Goal: Task Accomplishment & Management: Use online tool/utility

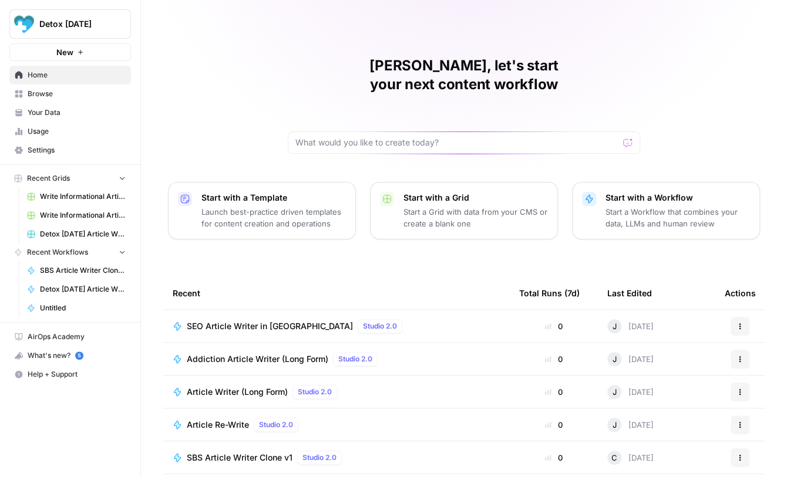
click at [58, 272] on span "SBS Article Writer Clone v1" at bounding box center [83, 270] width 86 height 11
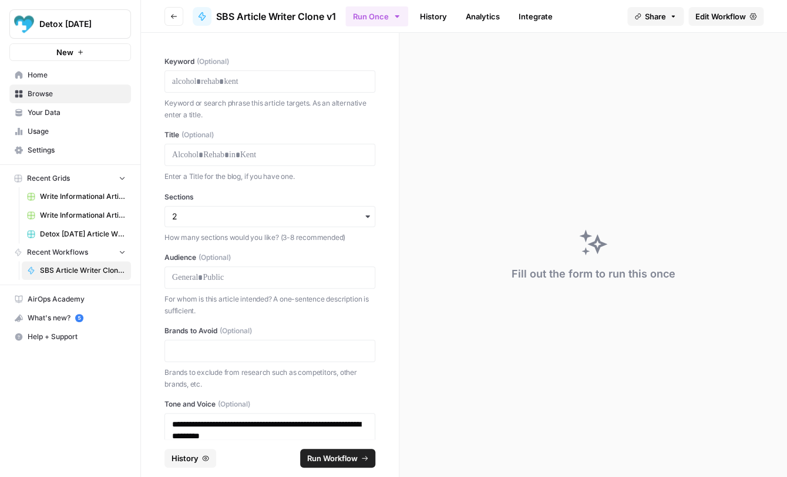
click at [711, 21] on span "Edit Workflow" at bounding box center [720, 17] width 51 height 12
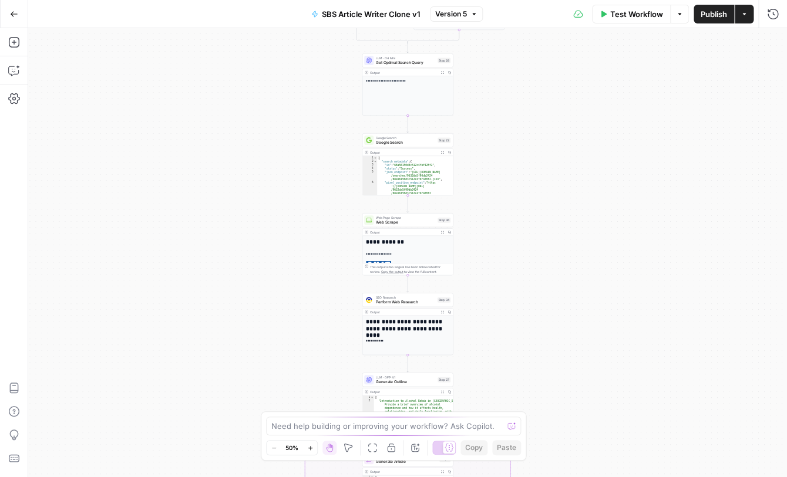
click at [637, 15] on span "Test Workflow" at bounding box center [636, 14] width 53 height 12
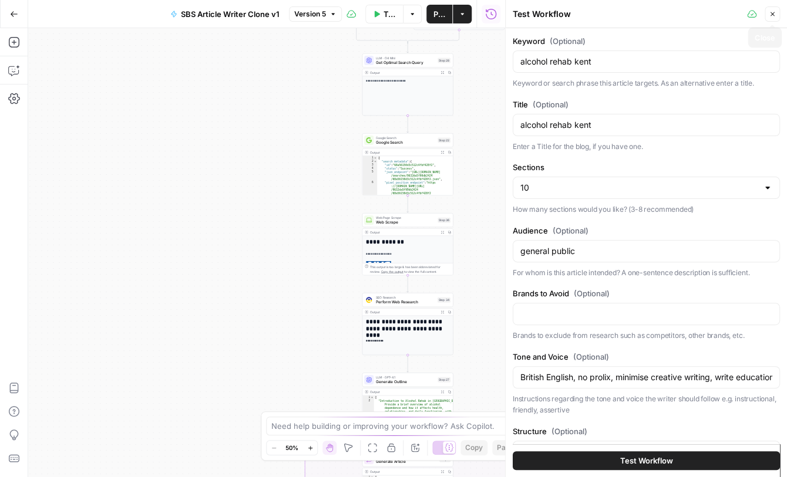
click at [772, 13] on icon "button" at bounding box center [772, 14] width 7 height 7
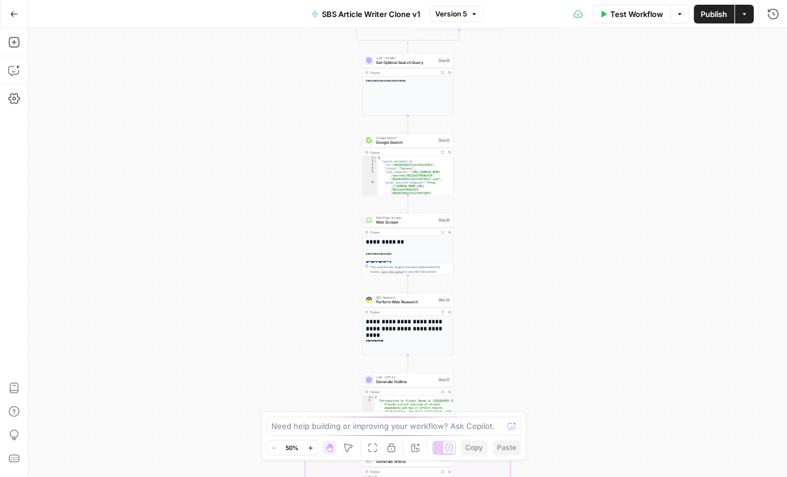
click at [681, 16] on icon "button" at bounding box center [679, 14] width 7 height 7
click at [739, 15] on button "Actions" at bounding box center [744, 14] width 19 height 19
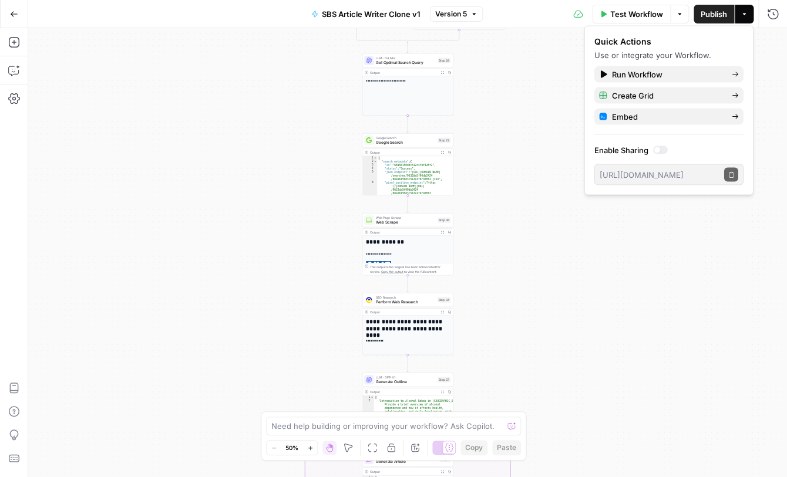
click at [536, 20] on div "Test Workflow Options Publish Actions Run History" at bounding box center [635, 14] width 304 height 28
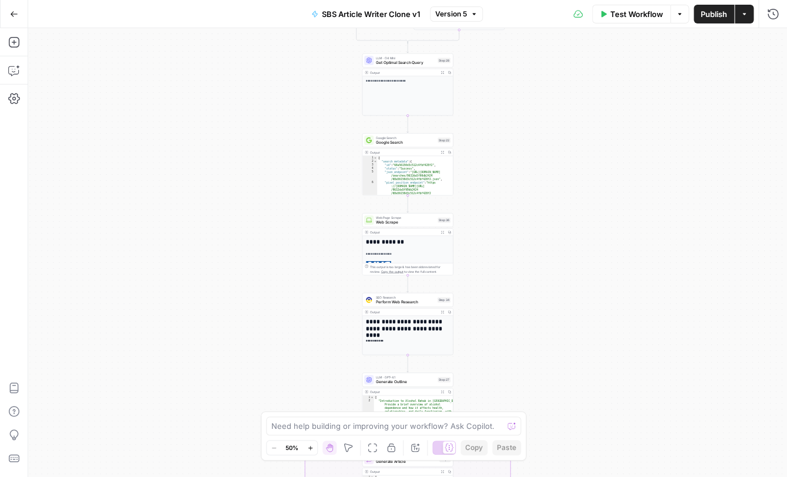
click at [12, 10] on icon "button" at bounding box center [14, 14] width 8 height 8
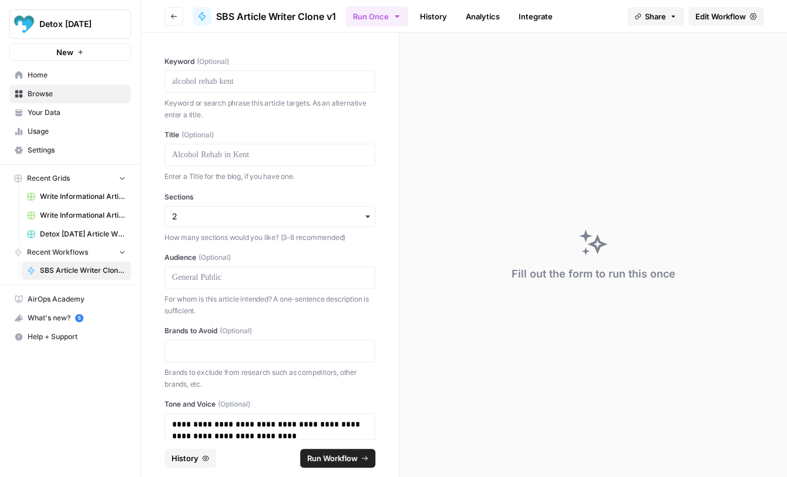
click at [47, 113] on span "Your Data" at bounding box center [77, 112] width 98 height 11
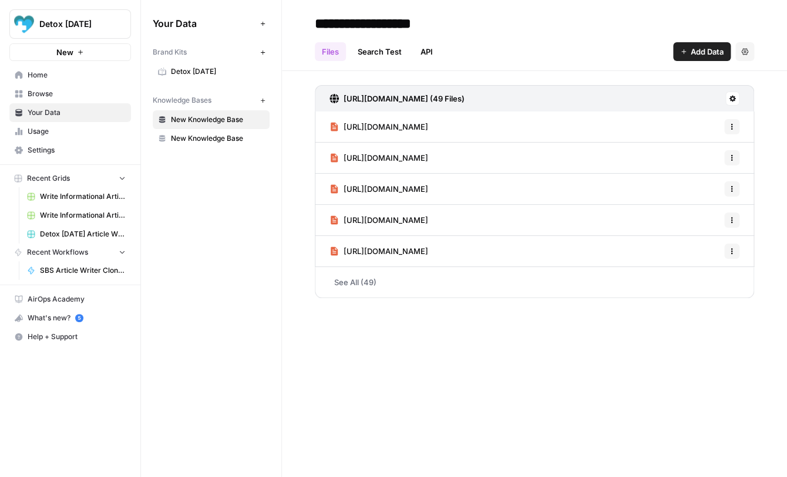
click at [195, 78] on link "Detox [DATE]" at bounding box center [211, 71] width 117 height 19
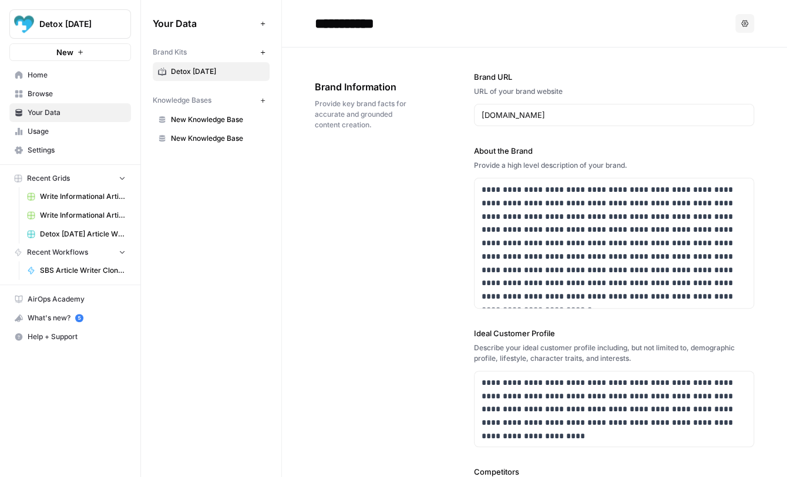
click at [62, 270] on span "SBS Article Writer Clone v1" at bounding box center [83, 270] width 86 height 11
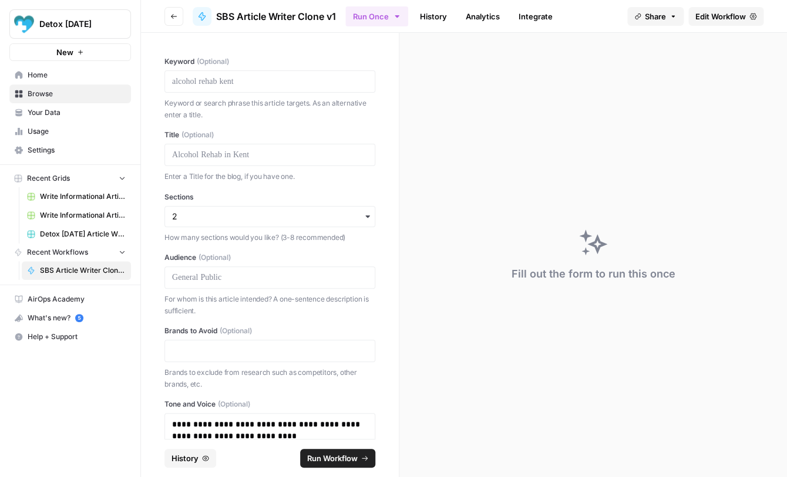
click at [443, 19] on link "History" at bounding box center [433, 16] width 41 height 19
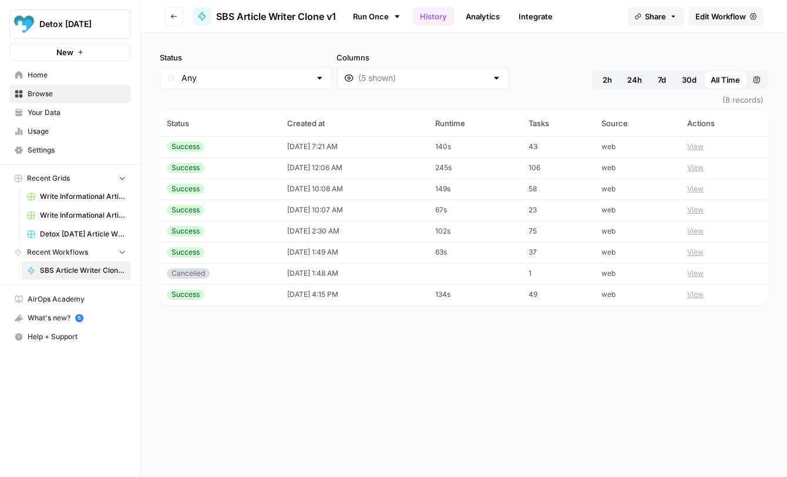
click at [699, 147] on button "View" at bounding box center [695, 147] width 16 height 11
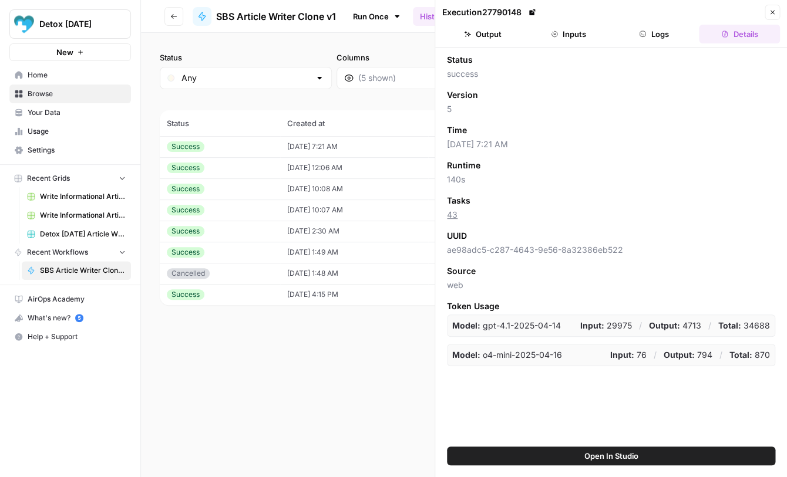
click at [483, 38] on button "Output" at bounding box center [482, 34] width 81 height 19
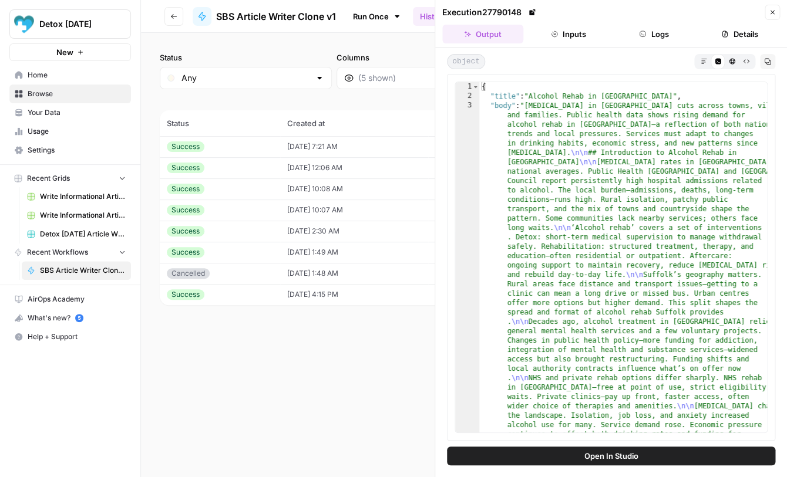
click at [701, 62] on icon "button" at bounding box center [704, 61] width 6 height 6
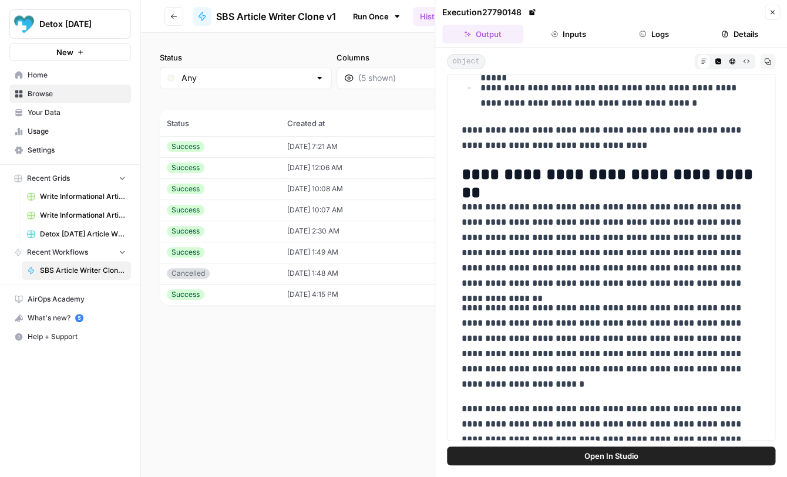
scroll to position [1382, 0]
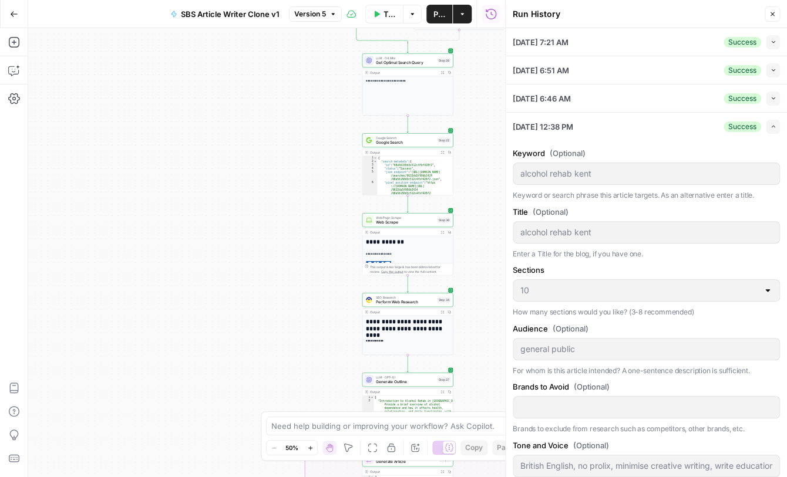
click at [12, 18] on icon "button" at bounding box center [14, 14] width 8 height 8
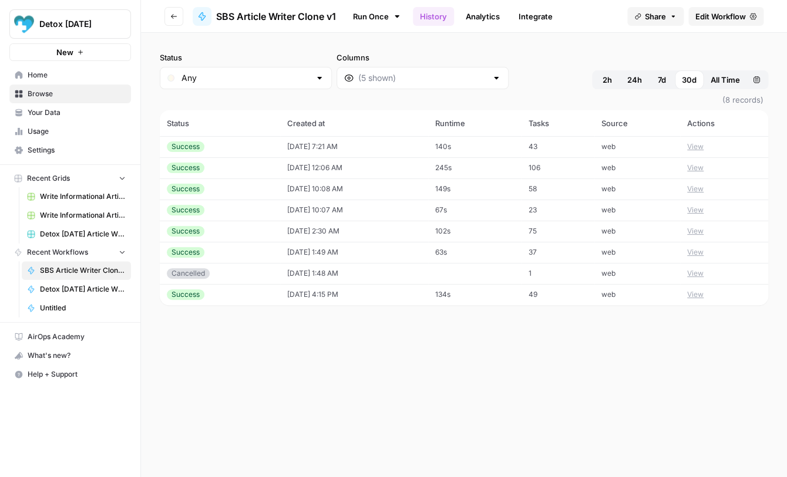
click at [38, 74] on span "Home" at bounding box center [77, 75] width 98 height 11
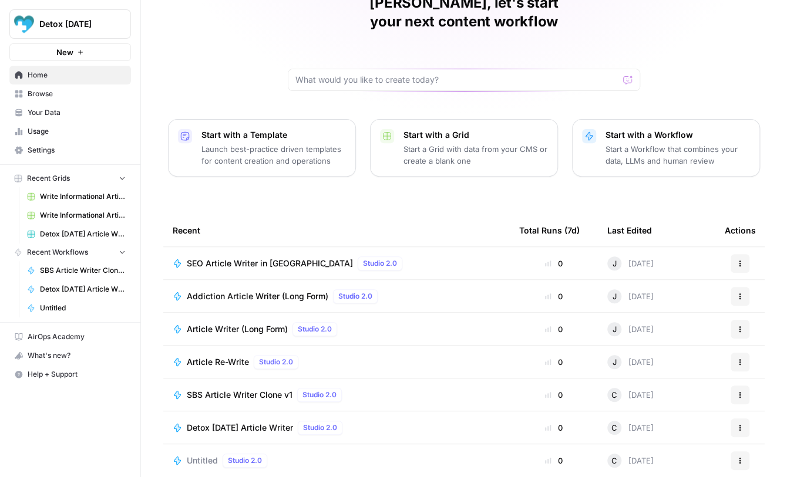
scroll to position [63, 0]
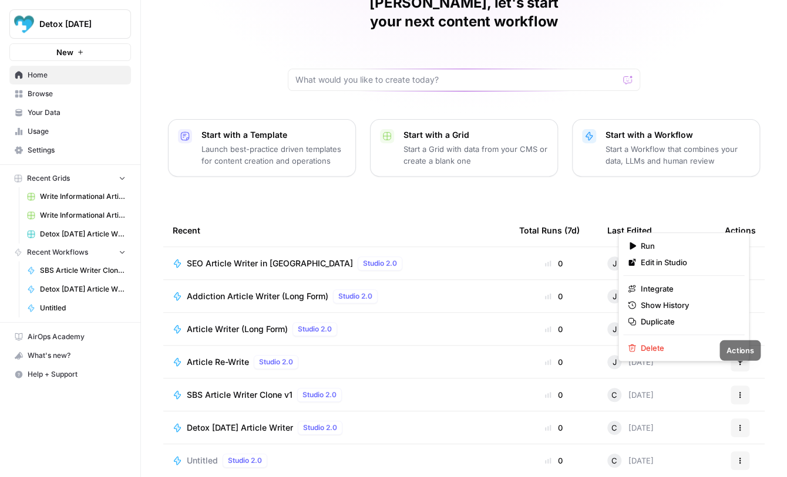
click at [742, 392] on icon "button" at bounding box center [739, 395] width 7 height 7
click at [669, 323] on span "Duplicate" at bounding box center [688, 322] width 94 height 12
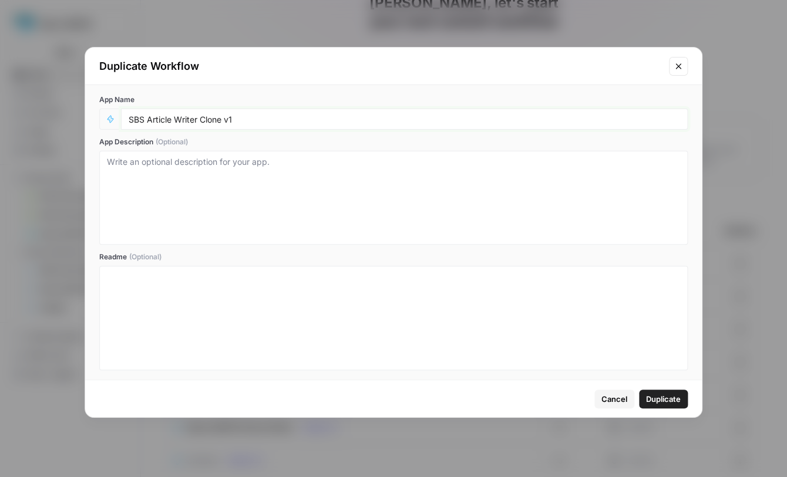
click at [234, 120] on input "SBS Article Writer Clone v1" at bounding box center [404, 119] width 551 height 11
type input "SBS Article Writer Clone v2"
click at [346, 166] on textarea "App Description (Optional)" at bounding box center [393, 197] width 573 height 83
type textarea "[PERSON_NAME] playing around with it"
click at [659, 400] on span "Duplicate" at bounding box center [663, 399] width 35 height 12
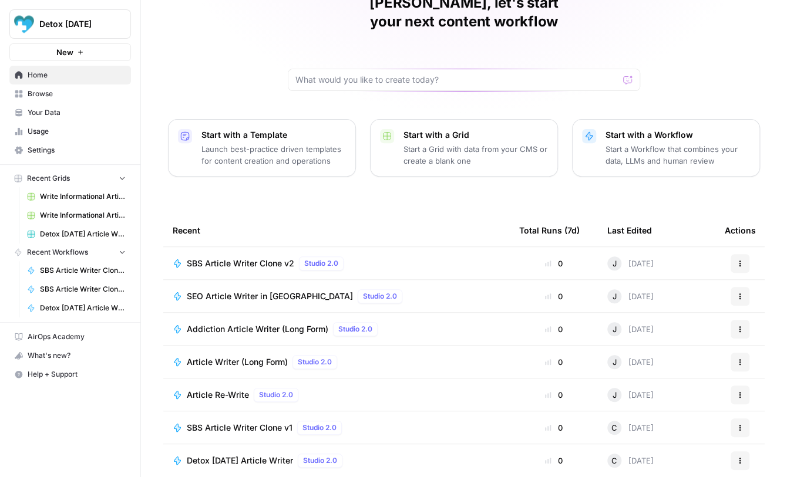
click at [43, 112] on span "Your Data" at bounding box center [77, 112] width 98 height 11
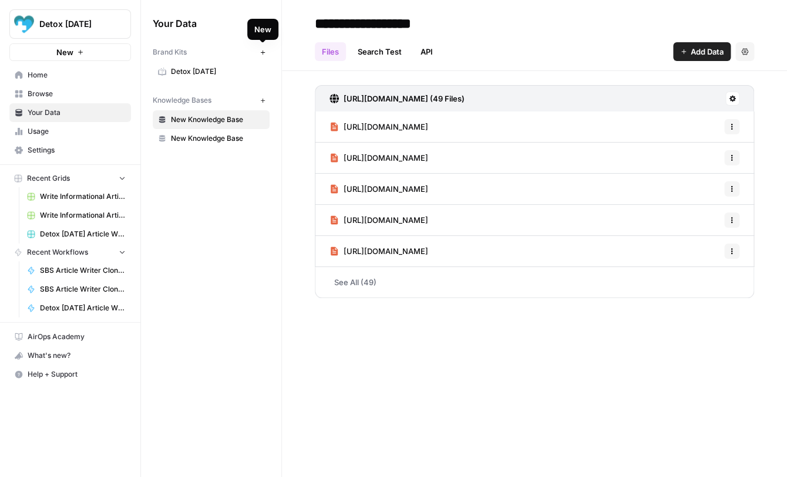
click at [264, 52] on icon "button" at bounding box center [263, 52] width 6 height 6
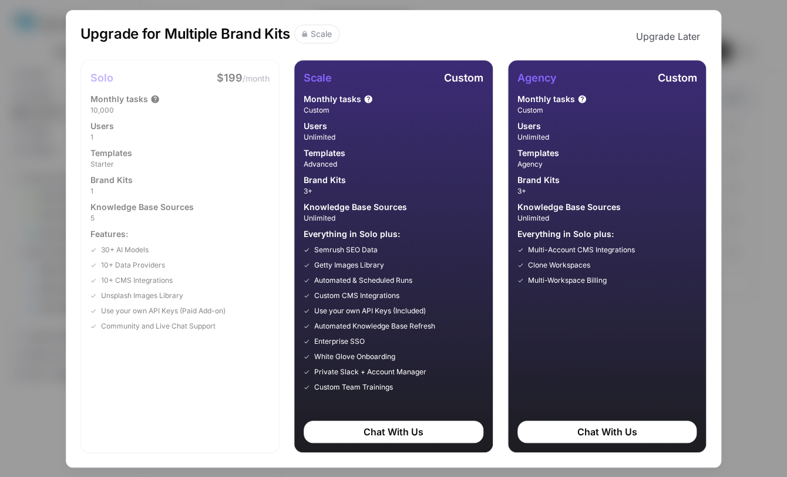
click at [742, 100] on div "Upgrade for Multiple Brand Kits Scale Upgrade Later Solo $199 /month Monthly ta…" at bounding box center [393, 238] width 787 height 477
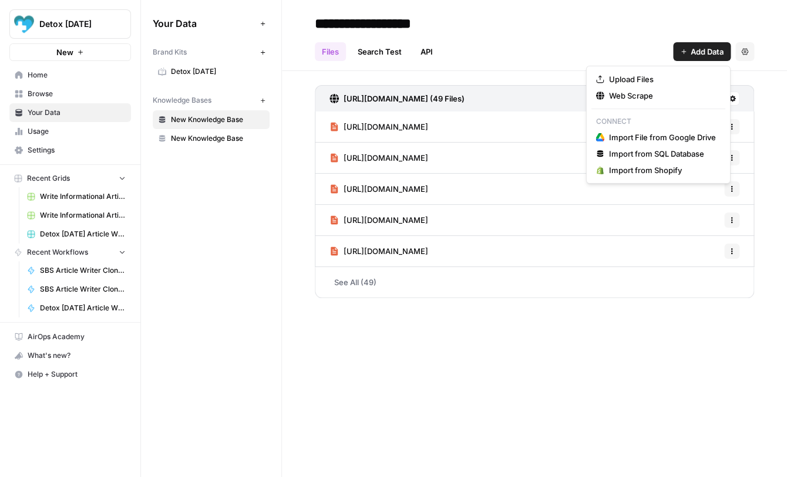
click at [699, 52] on span "Add Data" at bounding box center [707, 52] width 33 height 12
click at [631, 95] on span "Web Scrape" at bounding box center [662, 96] width 107 height 12
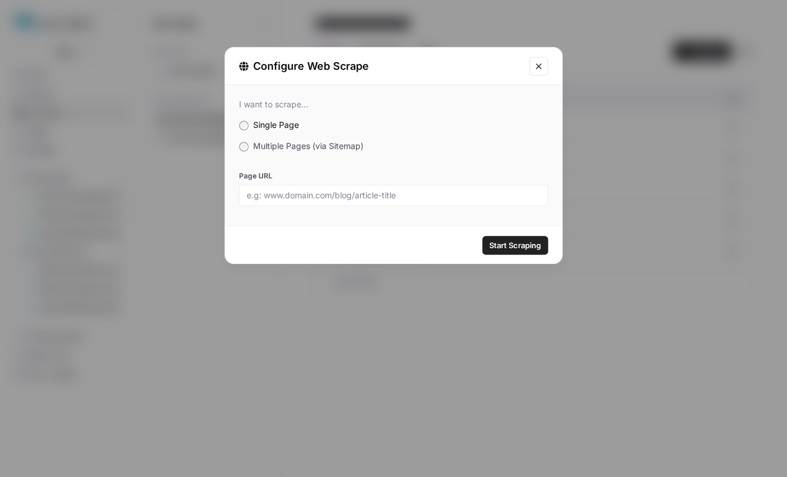
click at [307, 146] on span "Multiple Pages (via Sitemap)" at bounding box center [308, 146] width 110 height 10
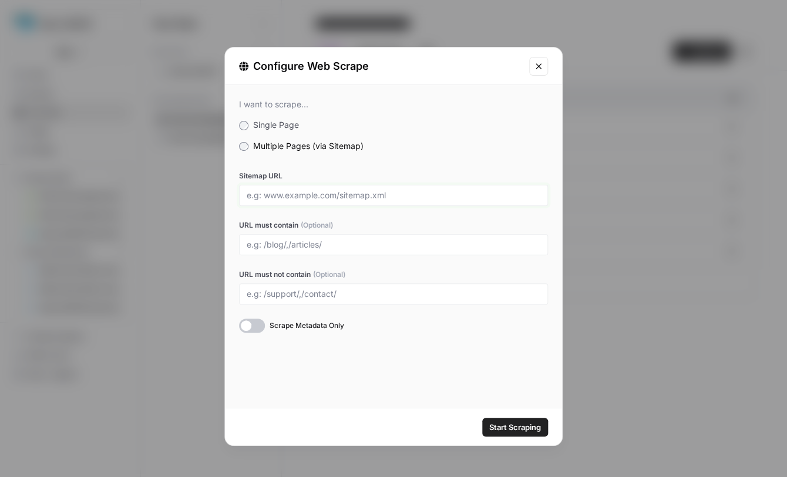
click at [293, 200] on input "Sitemap URL" at bounding box center [394, 195] width 294 height 11
paste input "[URL][DOMAIN_NAME]"
type input "[URL][DOMAIN_NAME]"
click at [519, 432] on span "Start Scraping" at bounding box center [515, 428] width 52 height 12
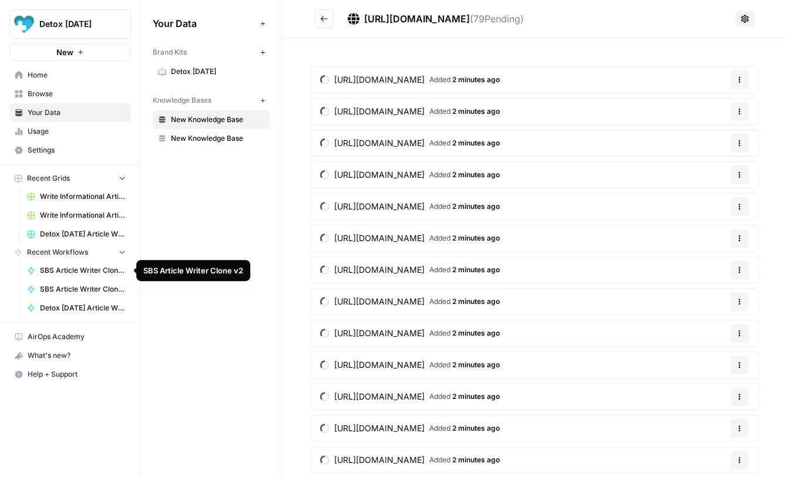
click at [82, 271] on span "SBS Article Writer Clone v2" at bounding box center [83, 270] width 86 height 11
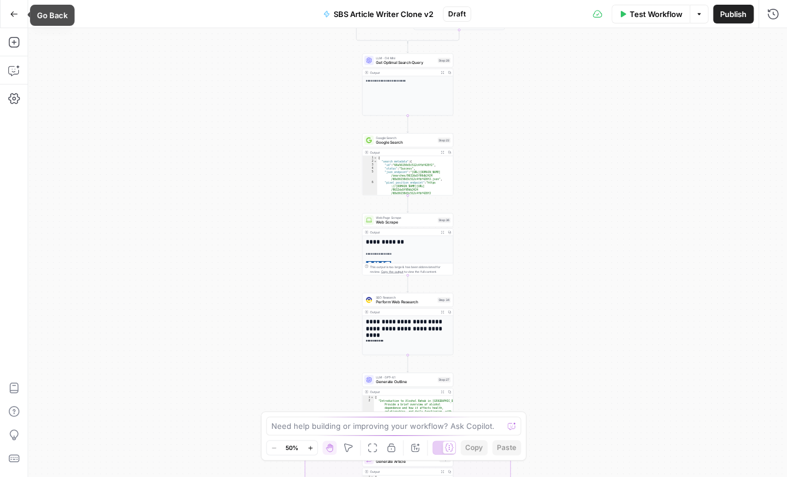
click at [17, 18] on icon "button" at bounding box center [14, 14] width 8 height 8
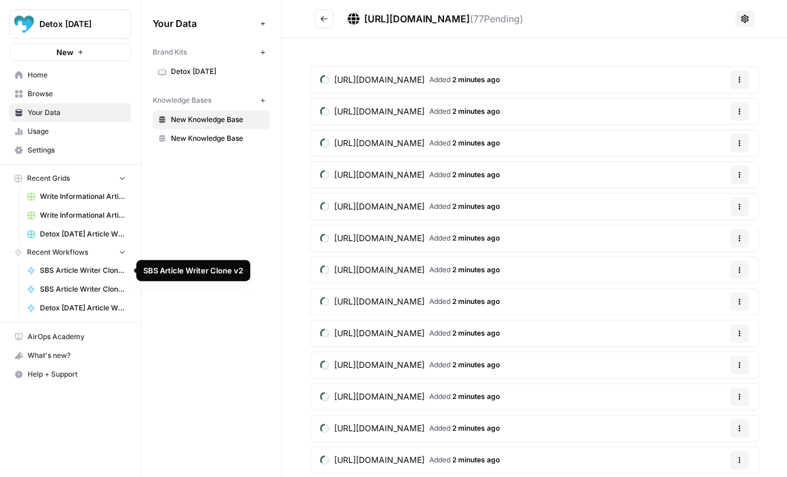
click at [72, 269] on span "SBS Article Writer Clone v2" at bounding box center [83, 270] width 86 height 11
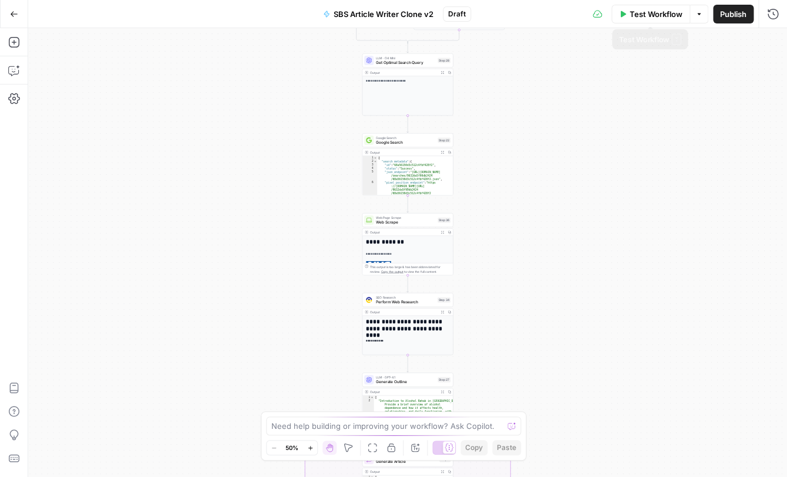
click at [651, 14] on span "Test Workflow" at bounding box center [656, 14] width 53 height 12
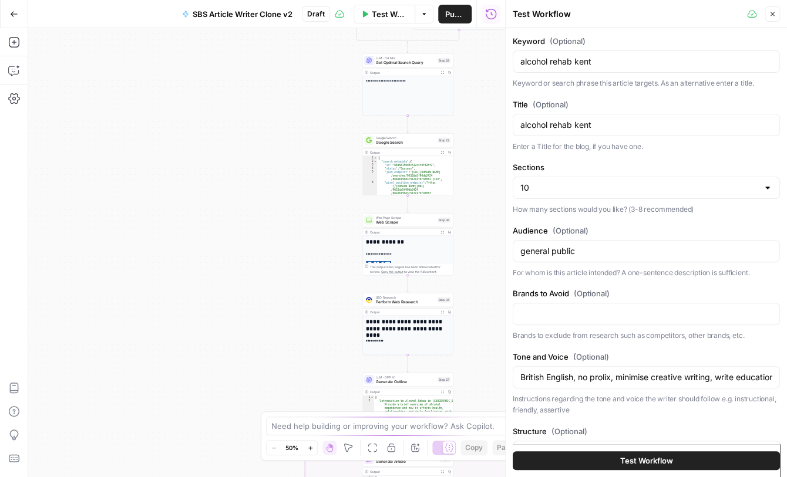
scroll to position [180, 0]
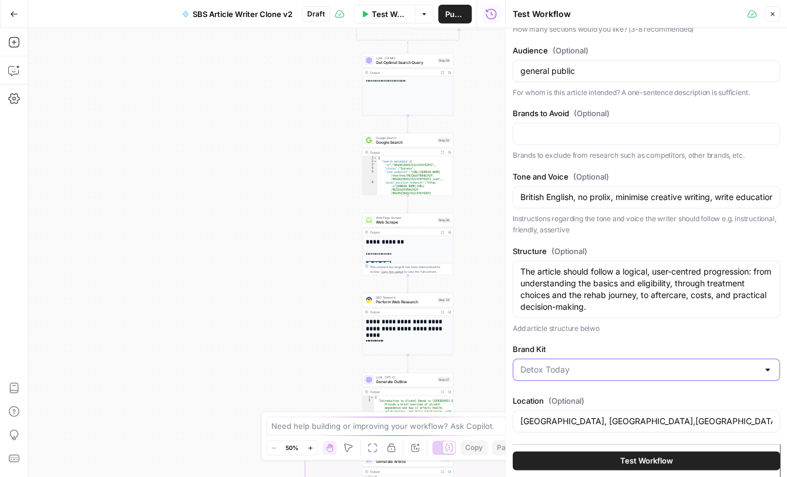
click at [640, 372] on input "Brand Kit" at bounding box center [639, 370] width 238 height 12
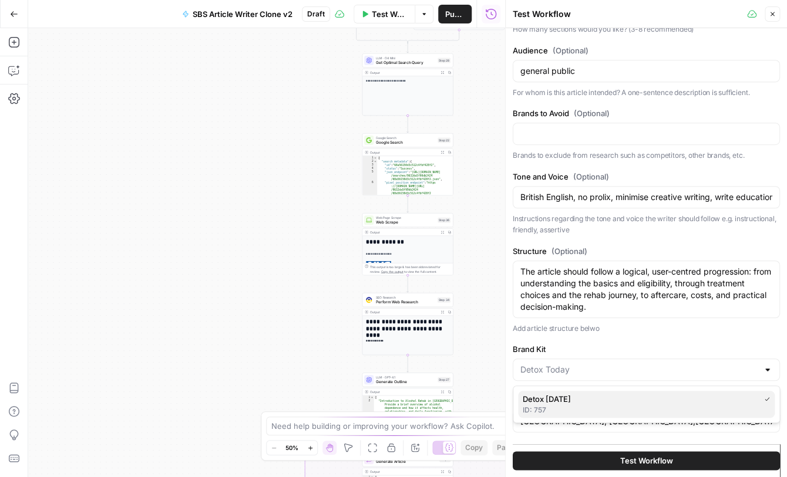
click at [612, 404] on span "Detox [DATE]" at bounding box center [639, 399] width 232 height 12
type input "Detox [DATE]"
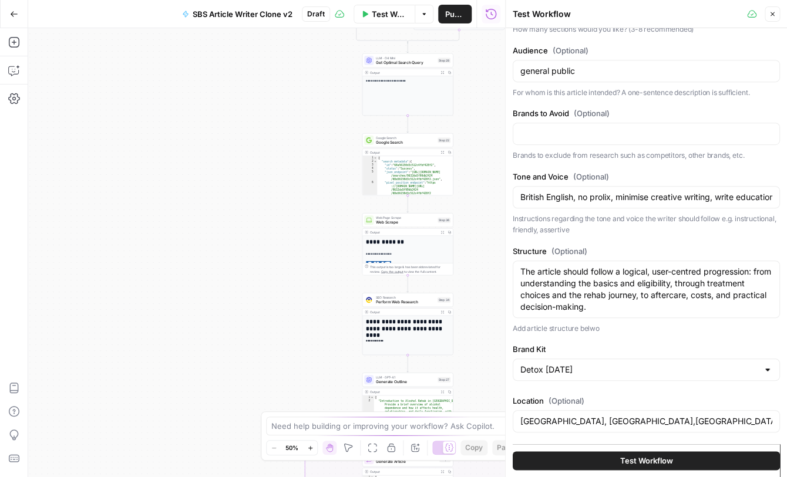
scroll to position [0, 0]
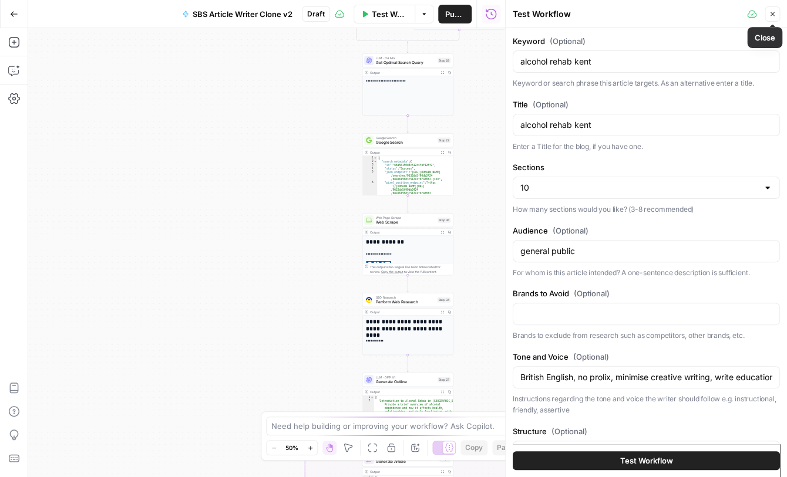
click at [768, 16] on button "Close" at bounding box center [772, 13] width 15 height 15
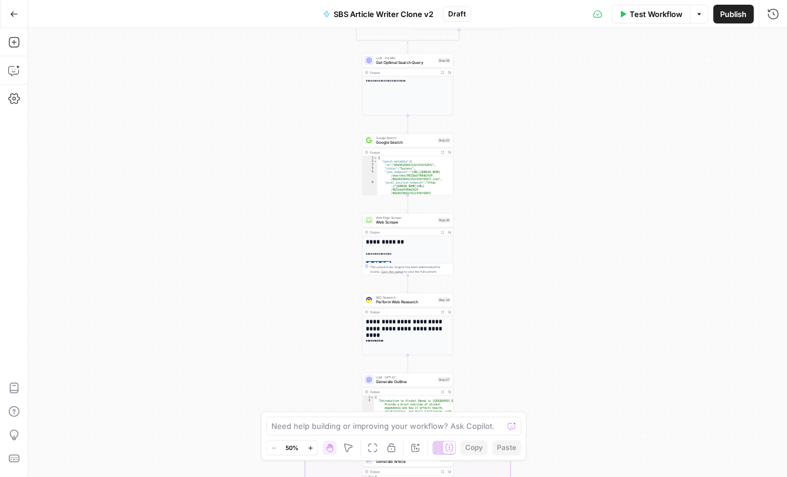
click at [651, 13] on span "Test Workflow" at bounding box center [656, 14] width 53 height 12
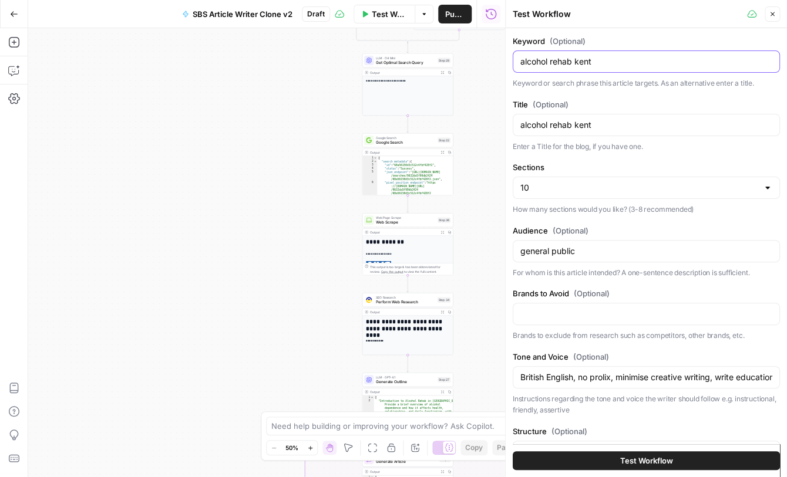
click at [583, 66] on input "alcohol rehab kent" at bounding box center [646, 62] width 252 height 12
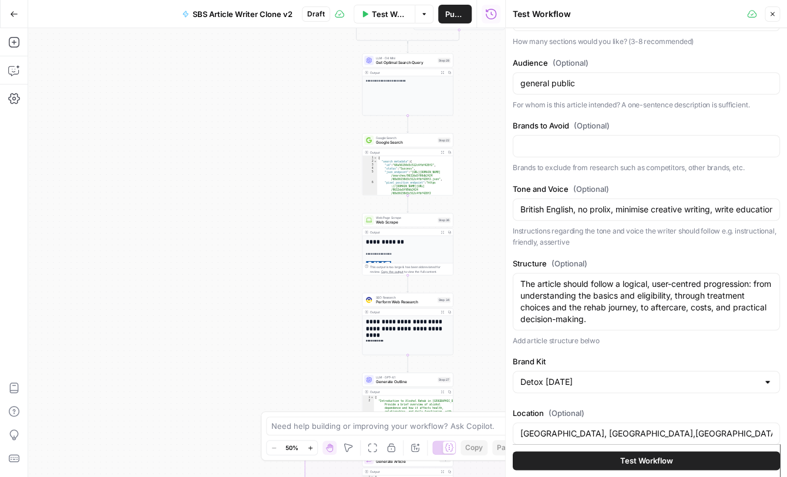
scroll to position [180, 0]
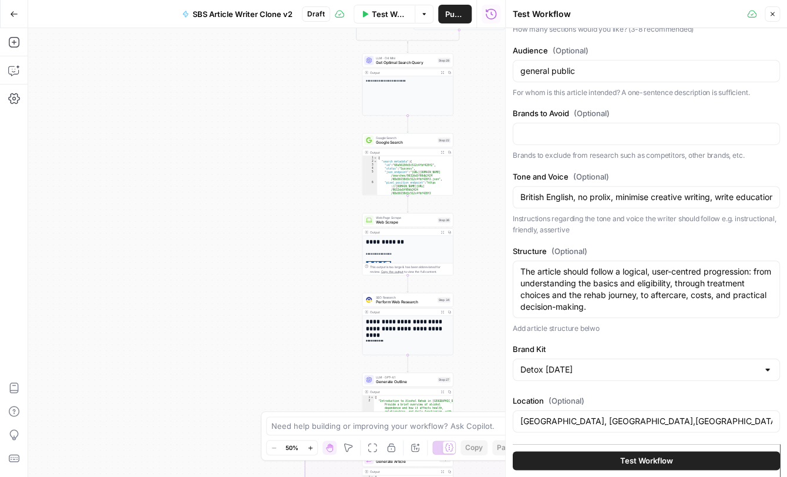
type input "alcohol rehab suffolk"
click at [717, 297] on textarea "The article should follow a logical, user-centred progression: from understandi…" at bounding box center [646, 289] width 252 height 47
click at [593, 309] on textarea "The article should follow a logical, user-centred progression: from understandi…" at bounding box center [646, 289] width 252 height 47
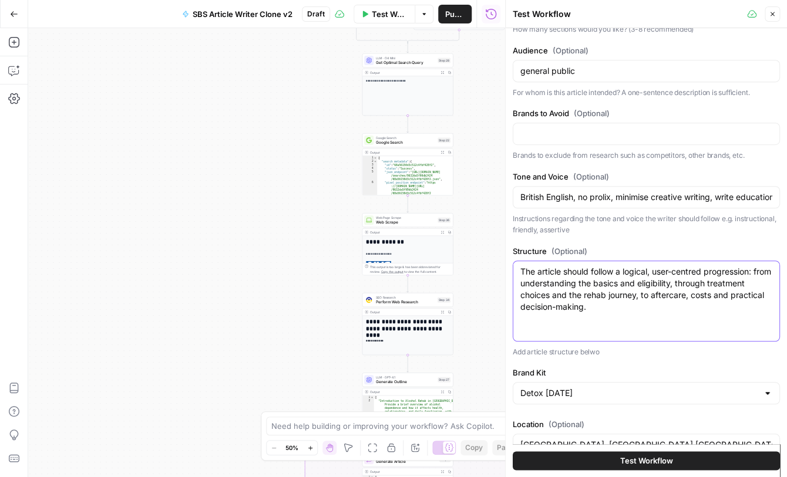
scroll to position [12, 0]
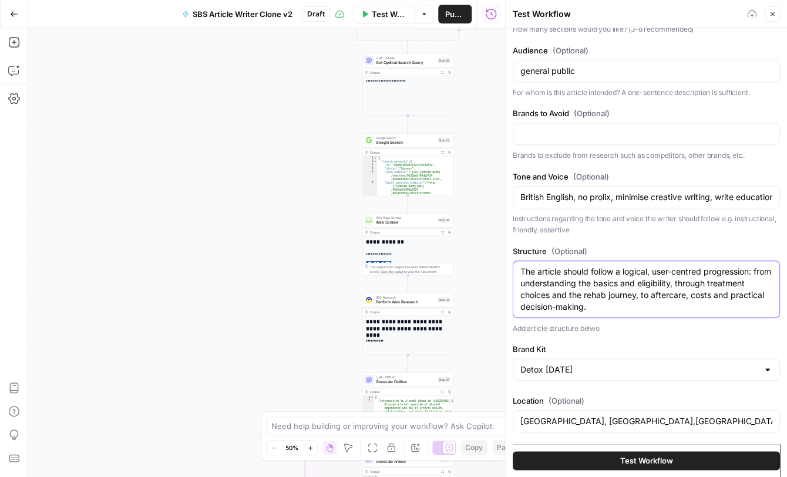
paste textarea "Addiction Rehab"
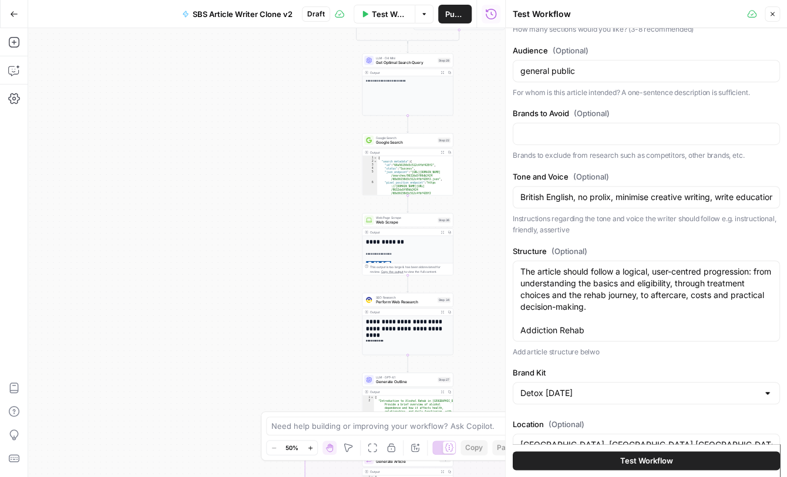
click at [520, 328] on div "The article should follow a logical, user-centred progression: from understandi…" at bounding box center [646, 301] width 267 height 81
click at [522, 334] on textarea "The article should follow a logical, user-centred progression: from understandi…" at bounding box center [646, 301] width 252 height 70
click at [591, 334] on textarea "The article should follow a logical, user-centred progression: from understandi…" at bounding box center [646, 301] width 252 height 70
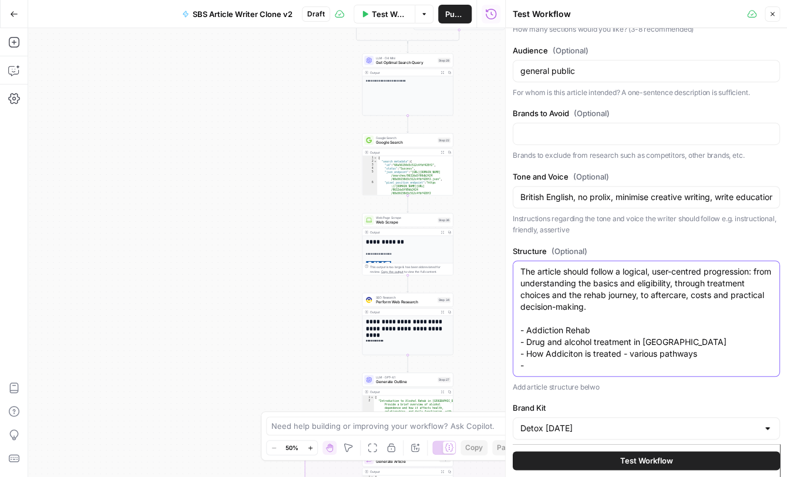
click at [567, 355] on textarea "The article should follow a logical, user-centred progression: from understandi…" at bounding box center [646, 319] width 252 height 106
click at [0, 0] on lt-span "***** ** **" at bounding box center [0, 0] width 0 height 0
click at [553, 367] on textarea "The article should follow a logical, user-centred progression: from understandi…" at bounding box center [646, 319] width 252 height 106
paste textarea "Private Rehab vs NHS or Local Authority/Council Services"
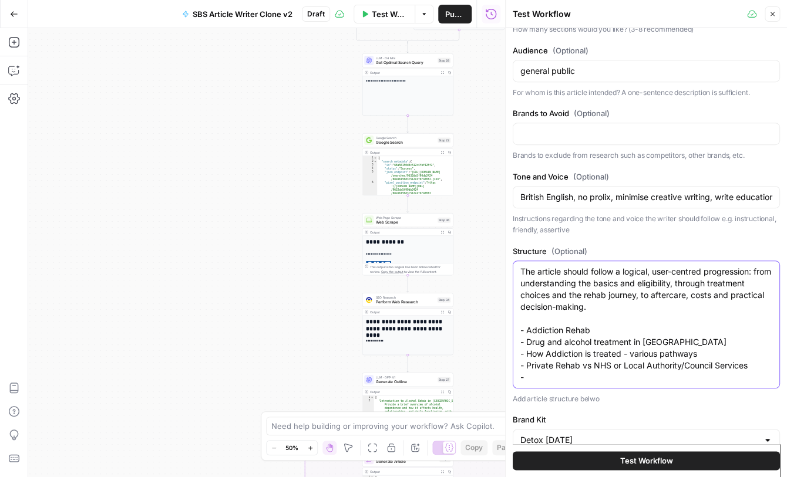
paste textarea "Alcohol treatment services"
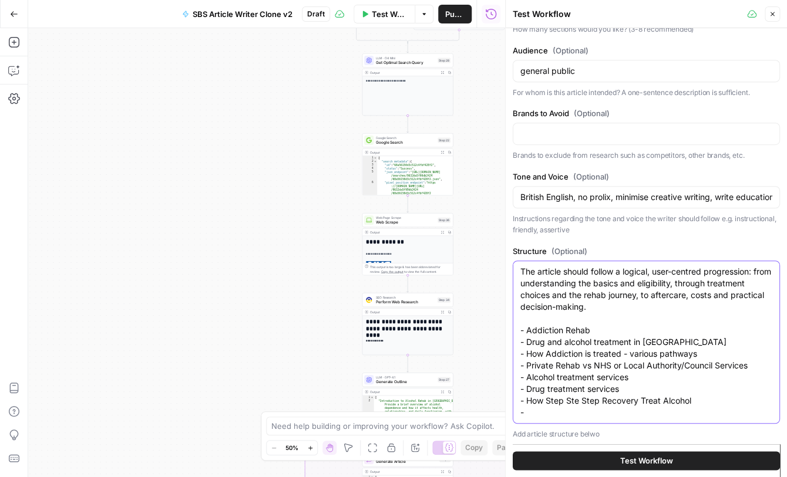
drag, startPoint x: 681, startPoint y: 402, endPoint x: 529, endPoint y: 405, distance: 152.1
click at [529, 405] on textarea "The article should follow a logical, user-centred progression: from understandi…" at bounding box center [646, 342] width 252 height 153
click at [571, 402] on textarea "The article should follow a logical, user-centred progression: from understandi…" at bounding box center [646, 342] width 252 height 153
click at [655, 400] on textarea "The article should follow a logical, user-centred progression: from understandi…" at bounding box center [646, 342] width 252 height 153
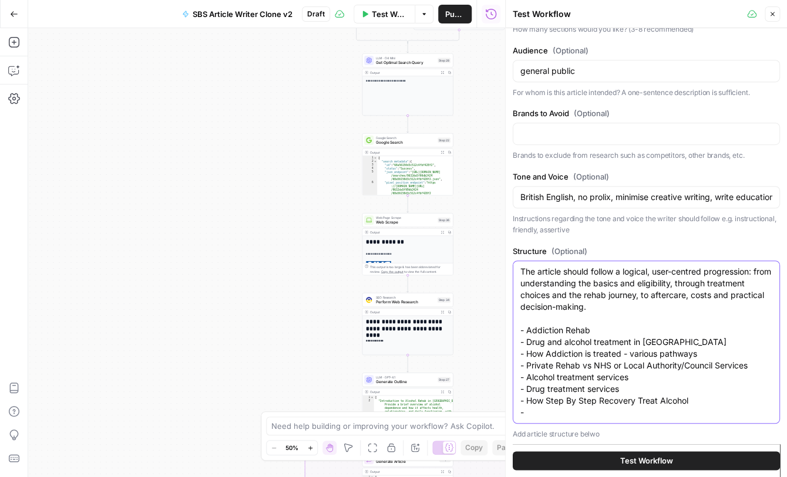
click at [658, 403] on textarea "The article should follow a logical, user-centred progression: from understandi…" at bounding box center [646, 342] width 252 height 153
drag, startPoint x: 703, startPoint y: 403, endPoint x: 529, endPoint y: 405, distance: 174.4
click at [529, 405] on textarea "The article should follow a logical, user-centred progression: from understandi…" at bounding box center [646, 342] width 252 height 153
click at [531, 416] on textarea "The article should follow a logical, user-centred progression: from understandi…" at bounding box center [646, 342] width 252 height 153
paste textarea "How Step By Step Recovery Treats Alcohol"
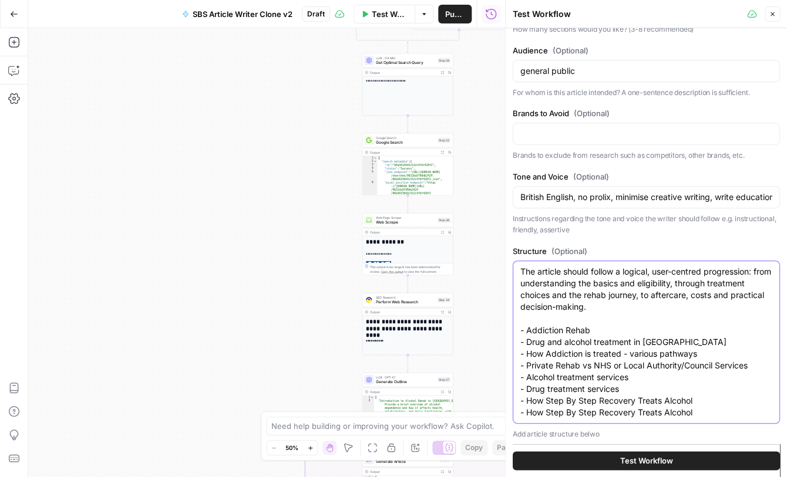
click at [675, 412] on textarea "The article should follow a logical, user-centred progression: from understandi…" at bounding box center [646, 342] width 252 height 153
click at [752, 368] on textarea "The article should follow a logical, user-centred progression: from understandi…" at bounding box center [646, 348] width 252 height 164
click at [538, 376] on textarea "The article should follow a logical, user-centred progression: from understandi…" at bounding box center [646, 354] width 252 height 176
click at [0, 0] on lt-span "******" at bounding box center [0, 0] width 0 height 0
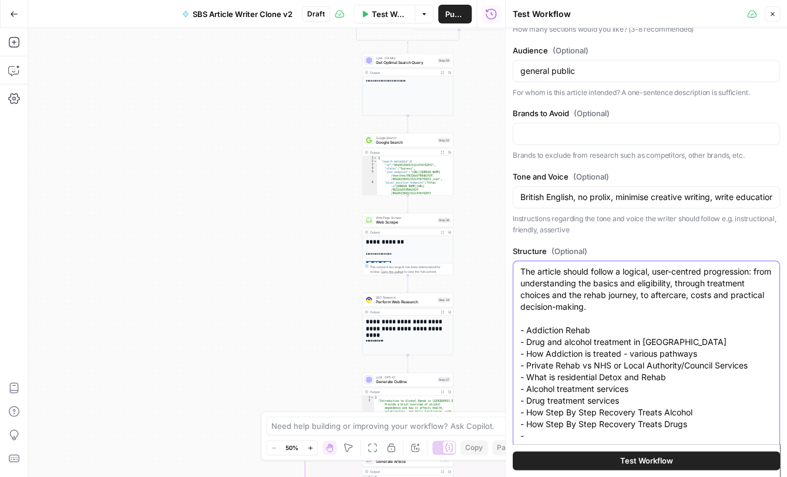
click at [534, 437] on textarea "The article should follow a logical, user-centred progression: from understandi…" at bounding box center [646, 354] width 252 height 176
paste textarea "Aftercare and [MEDICAL_DATA]"
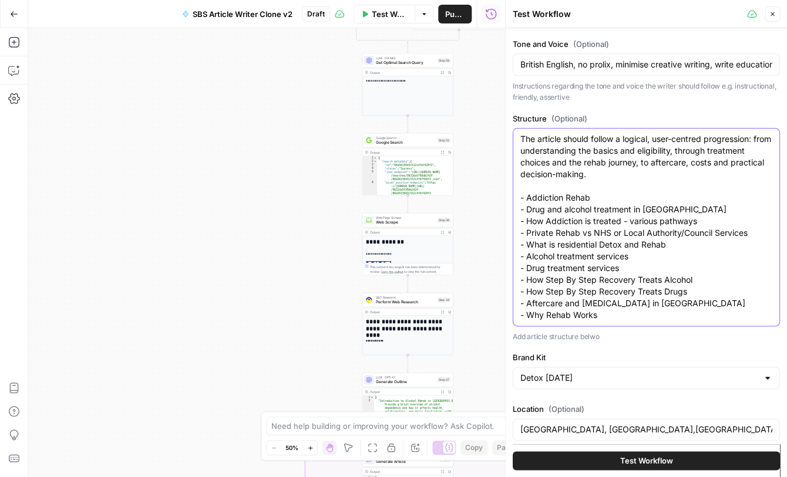
scroll to position [321, 0]
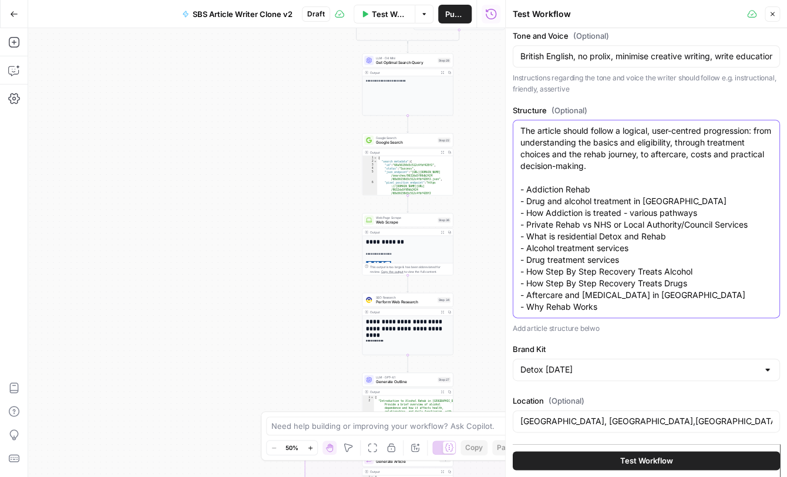
type textarea "The article should follow a logical, user-centred progression: from understandi…"
click at [649, 462] on span "Test Workflow" at bounding box center [646, 461] width 53 height 12
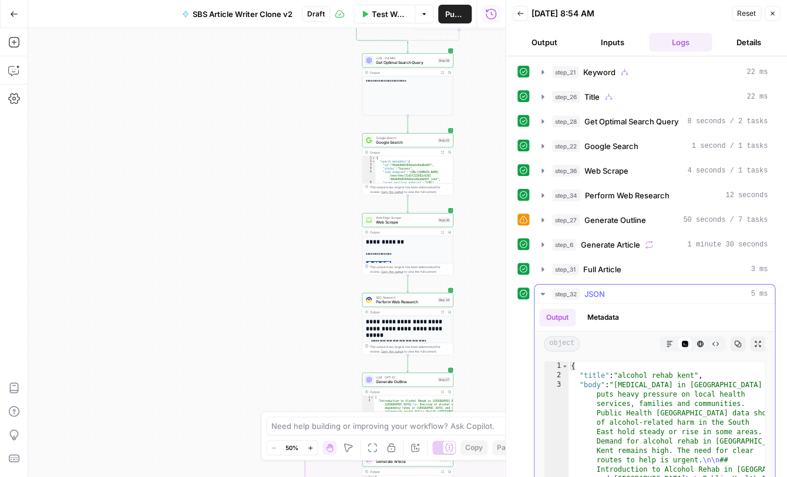
click at [669, 344] on icon "button" at bounding box center [669, 344] width 7 height 7
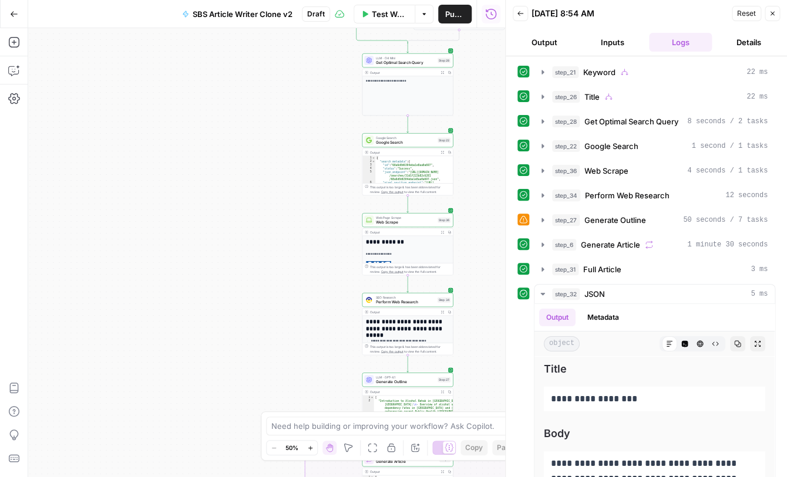
click at [772, 14] on icon "button" at bounding box center [772, 14] width 4 height 4
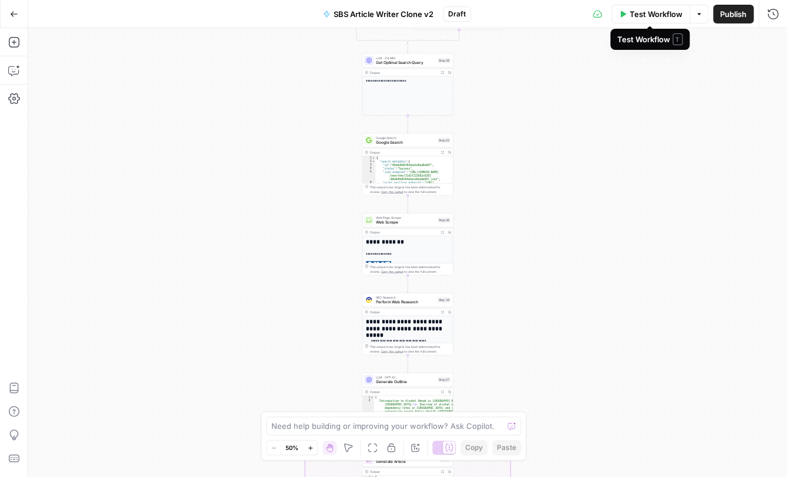
click at [637, 14] on span "Test Workflow" at bounding box center [656, 14] width 53 height 12
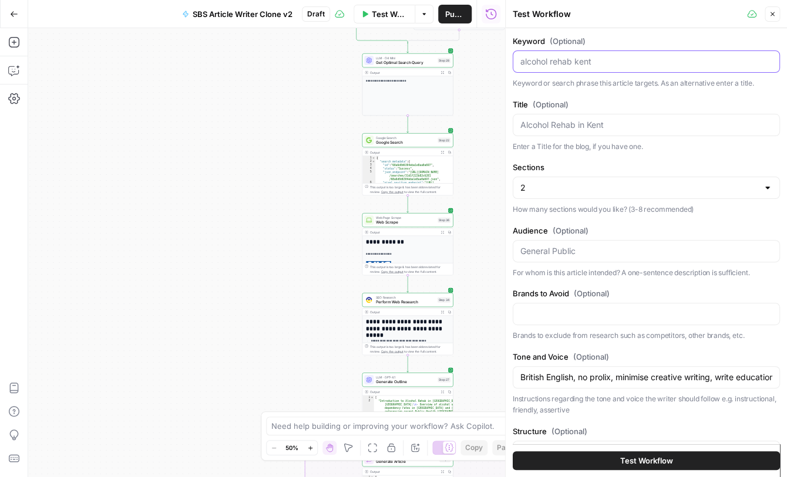
click at [575, 60] on input "Keyword (Optional)" at bounding box center [646, 62] width 252 height 12
drag, startPoint x: 611, startPoint y: 63, endPoint x: 501, endPoint y: 65, distance: 110.4
click at [520, 65] on input "alcohol rehab suffolk" at bounding box center [646, 62] width 252 height 12
type input "alcohol rehab suffolk"
click at [544, 133] on div at bounding box center [646, 125] width 267 height 22
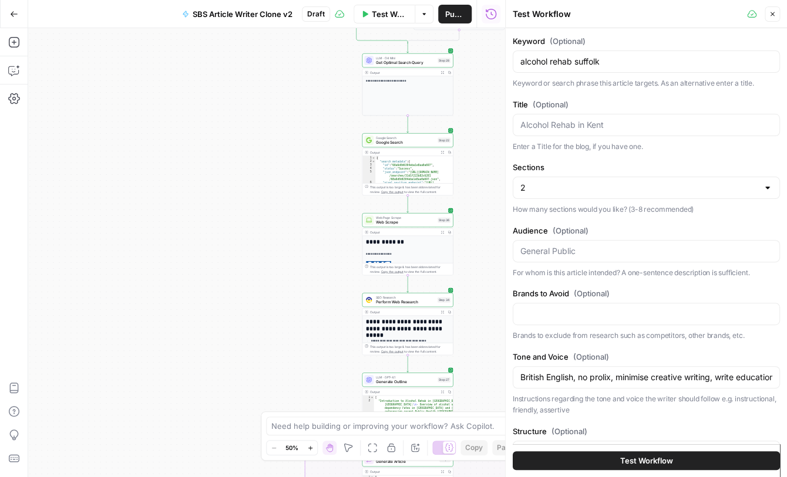
click at [544, 133] on div at bounding box center [646, 125] width 267 height 22
paste input "alcohol rehab suffolk"
type input "alcohol rehab suffolk"
click at [591, 190] on input "Sections" at bounding box center [639, 188] width 238 height 12
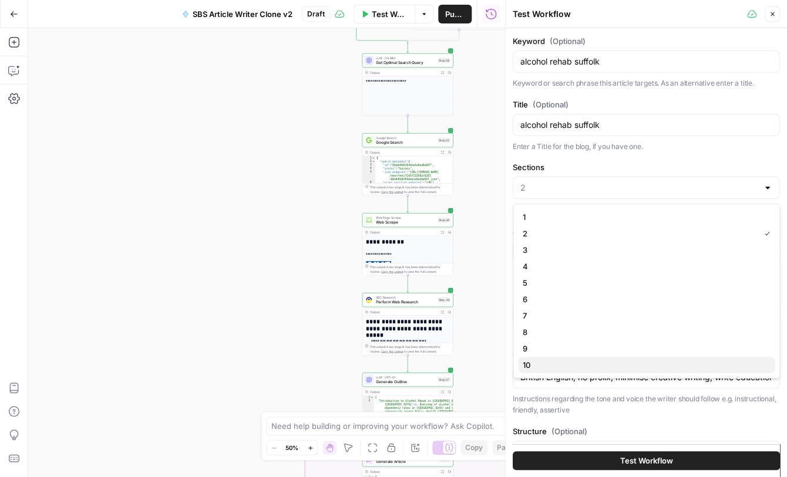
click at [568, 361] on span "10" at bounding box center [644, 365] width 243 height 12
type input "10"
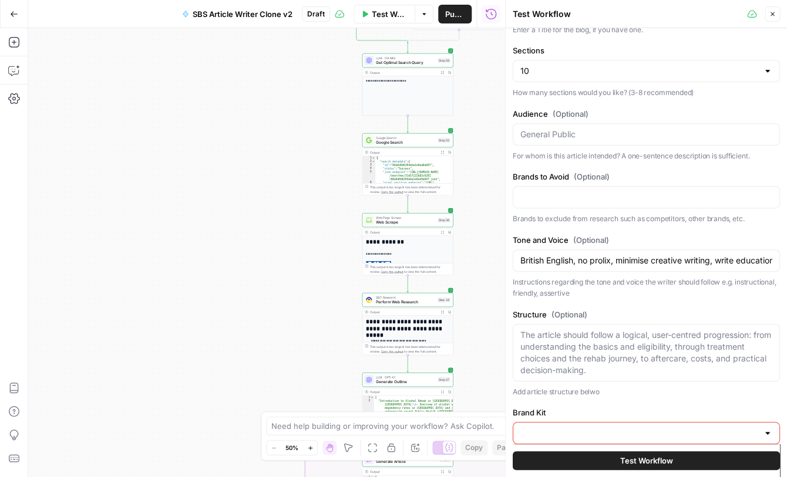
scroll to position [196, 0]
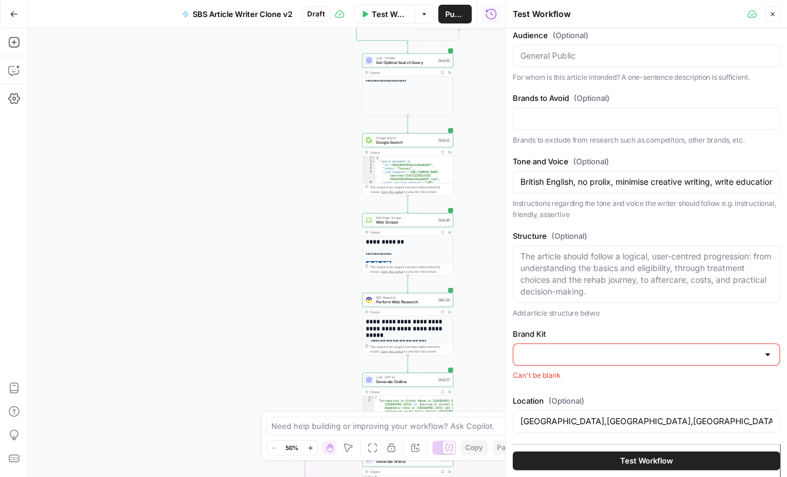
click at [581, 354] on input "Brand Kit" at bounding box center [639, 355] width 238 height 12
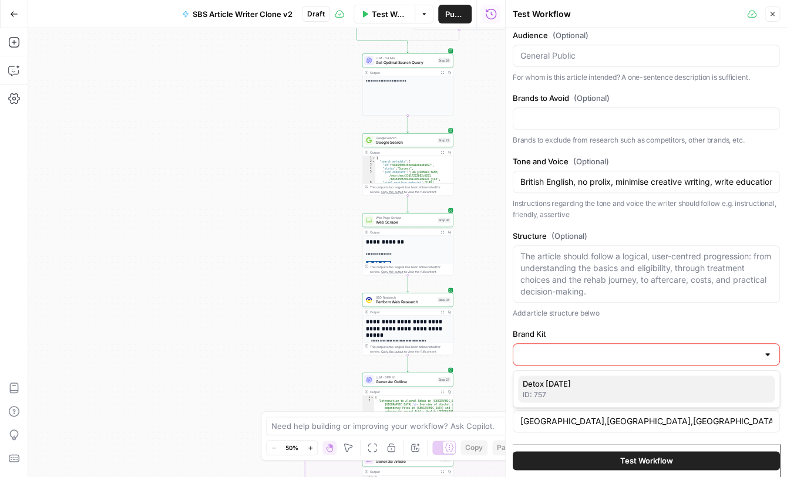
click at [570, 388] on span "Detox [DATE]" at bounding box center [644, 384] width 243 height 12
type input "Detox [DATE]"
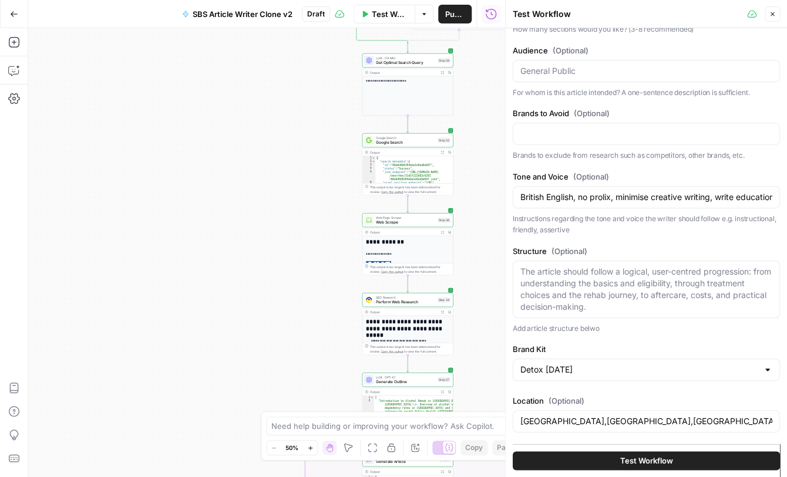
scroll to position [180, 0]
click at [534, 422] on input "[GEOGRAPHIC_DATA],[GEOGRAPHIC_DATA],[GEOGRAPHIC_DATA]" at bounding box center [646, 422] width 252 height 12
type input ",[GEOGRAPHIC_DATA],[GEOGRAPHIC_DATA]"
click at [207, 214] on div "**********" at bounding box center [266, 252] width 477 height 449
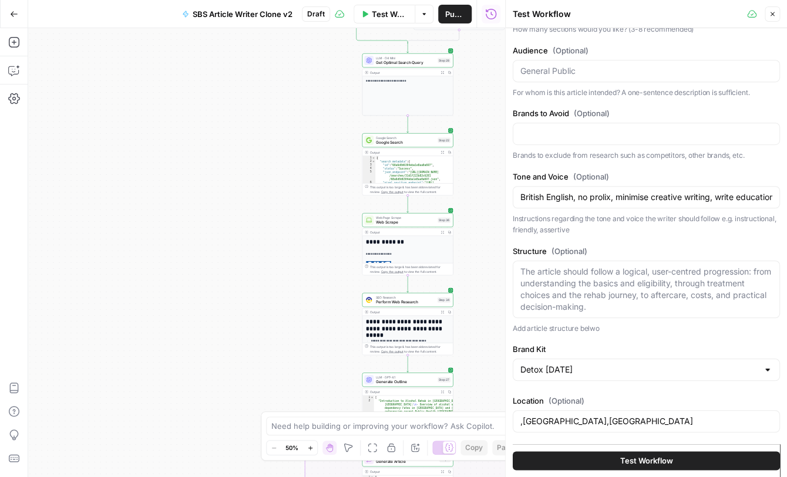
click at [769, 15] on button "Close" at bounding box center [772, 13] width 15 height 15
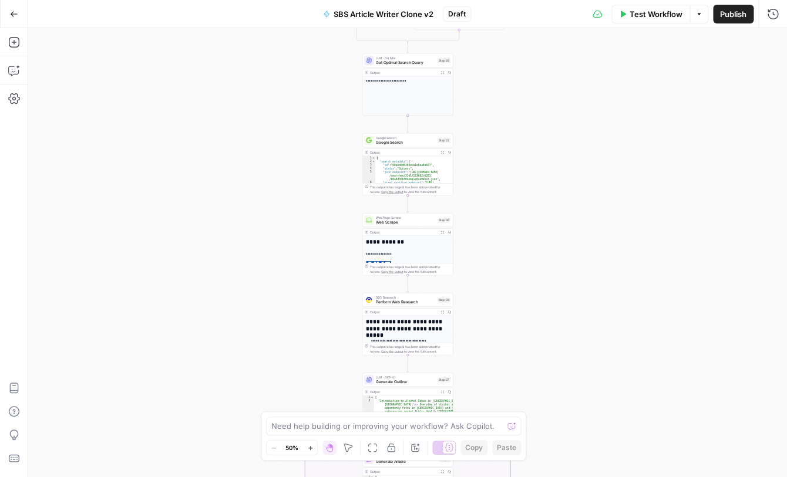
click at [697, 18] on button "Options" at bounding box center [698, 14] width 19 height 19
click at [554, 187] on div "**********" at bounding box center [407, 252] width 759 height 449
click at [731, 18] on span "Publish" at bounding box center [733, 14] width 26 height 12
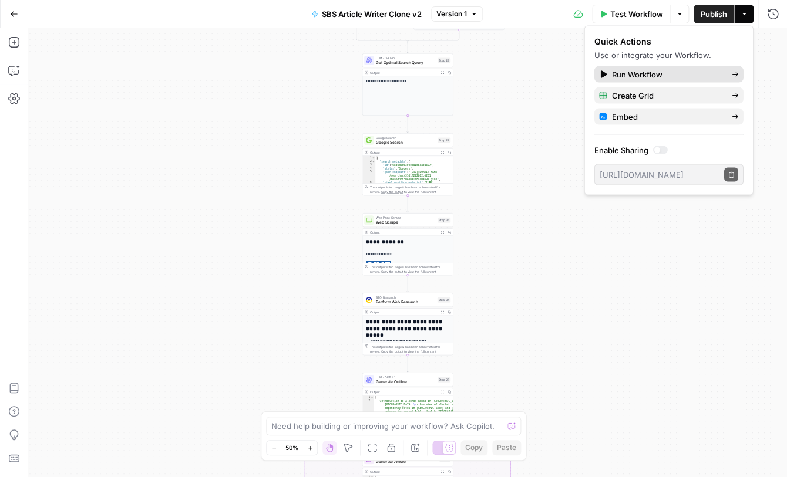
click at [664, 74] on span "Run Workflow" at bounding box center [667, 75] width 110 height 12
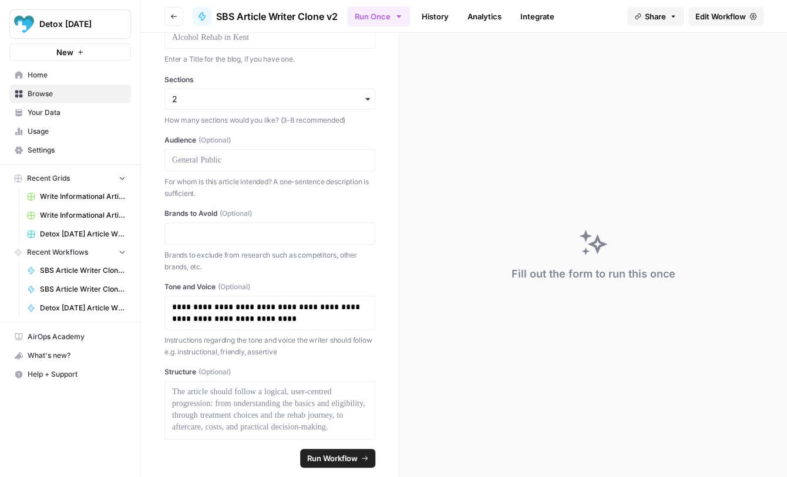
scroll to position [302, 0]
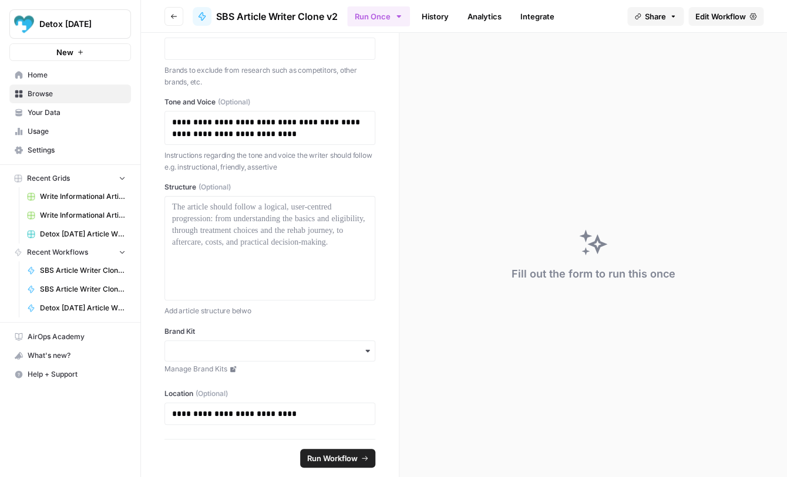
click at [44, 115] on span "Your Data" at bounding box center [77, 112] width 98 height 11
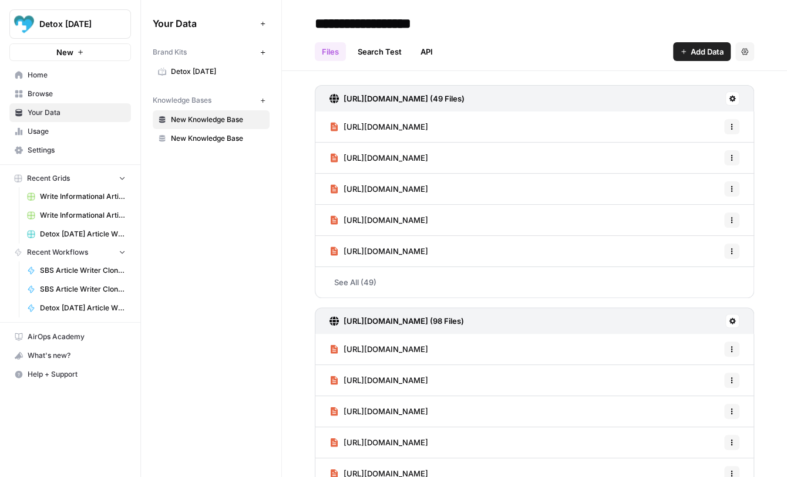
click at [44, 80] on link "Home" at bounding box center [70, 75] width 122 height 19
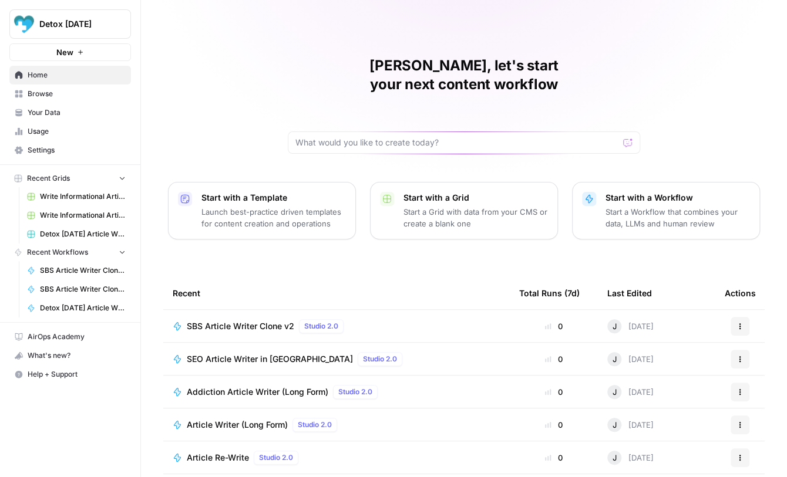
click at [277, 321] on span "SBS Article Writer Clone v2" at bounding box center [240, 327] width 107 height 12
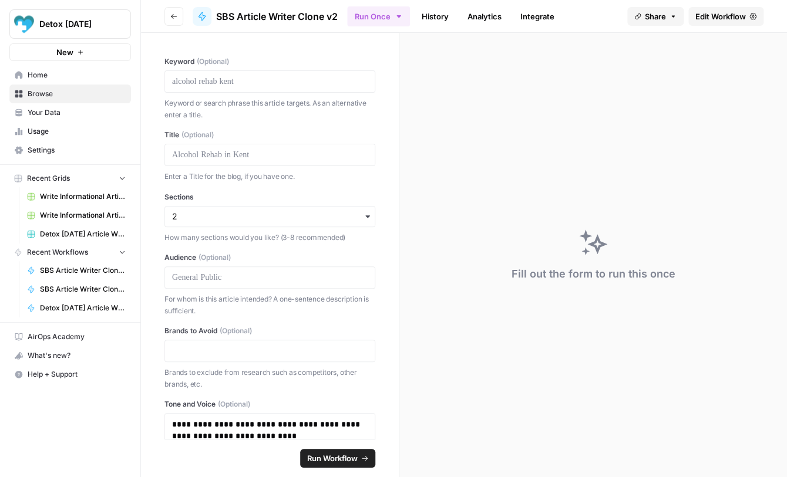
click at [437, 18] on link "History" at bounding box center [435, 16] width 41 height 19
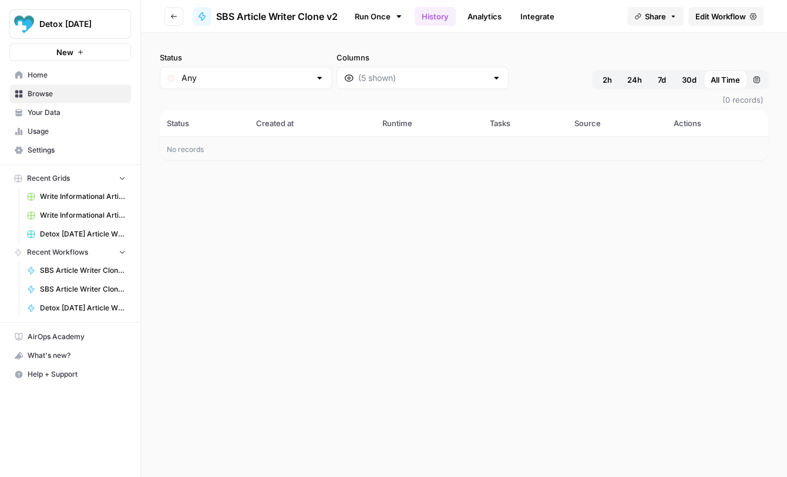
click at [376, 21] on link "Run Once" at bounding box center [378, 16] width 63 height 20
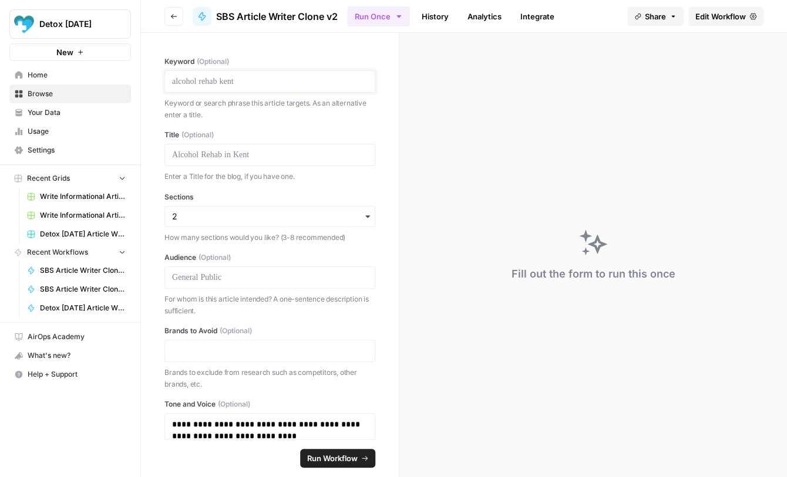
click at [285, 85] on p at bounding box center [270, 82] width 196 height 12
drag, startPoint x: 336, startPoint y: 82, endPoint x: 152, endPoint y: 85, distance: 183.8
click at [152, 85] on div "**********" at bounding box center [270, 236] width 258 height 406
copy p "**********"
click at [195, 159] on p at bounding box center [270, 155] width 196 height 12
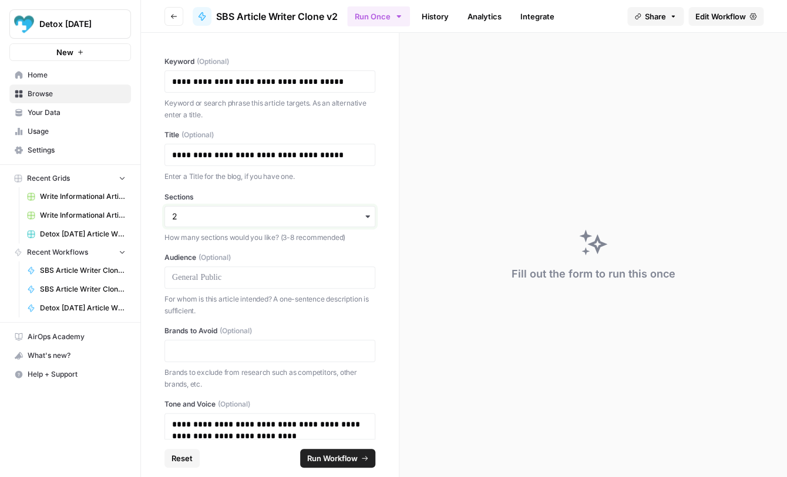
click at [253, 214] on input "Sections" at bounding box center [270, 217] width 196 height 12
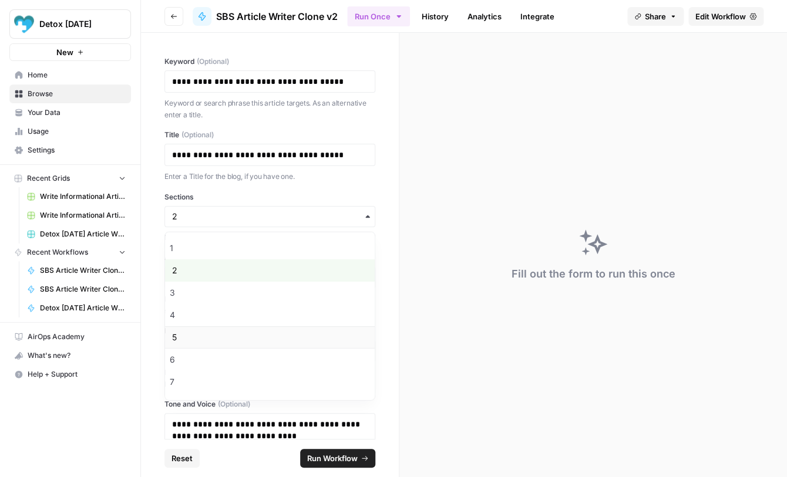
scroll to position [65, 0]
click at [226, 382] on div "10" at bounding box center [270, 384] width 210 height 22
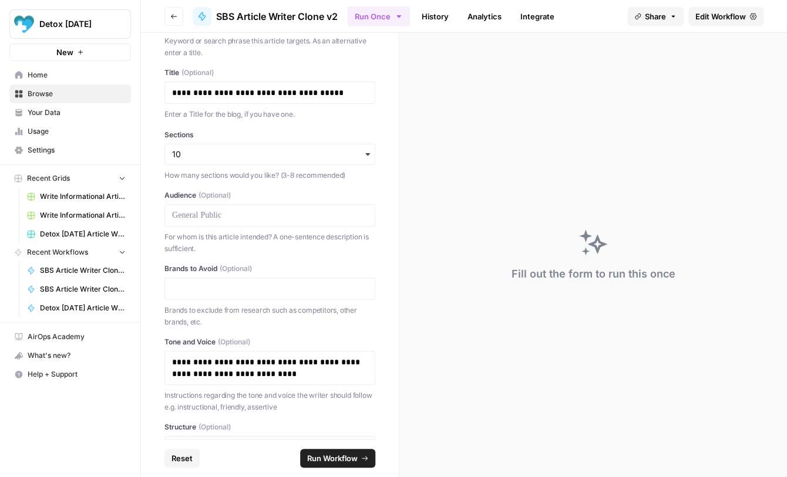
scroll to position [69, 0]
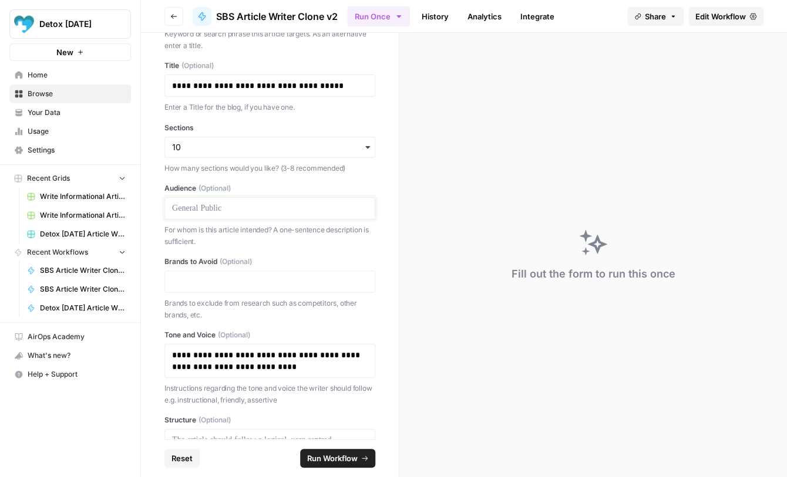
click at [241, 213] on p at bounding box center [270, 209] width 196 height 12
click at [180, 208] on p "**********" at bounding box center [270, 209] width 196 height 12
click at [0, 0] on lt-span "*******" at bounding box center [0, 0] width 0 height 0
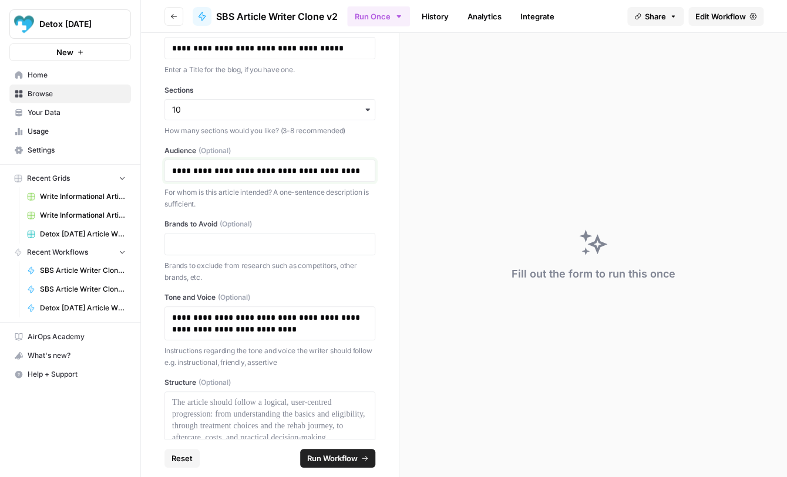
scroll to position [110, 0]
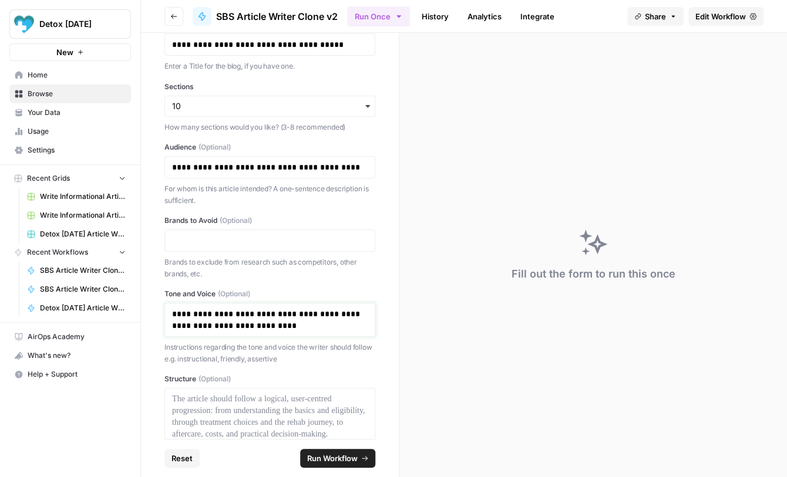
click at [280, 328] on p "**********" at bounding box center [270, 319] width 196 height 23
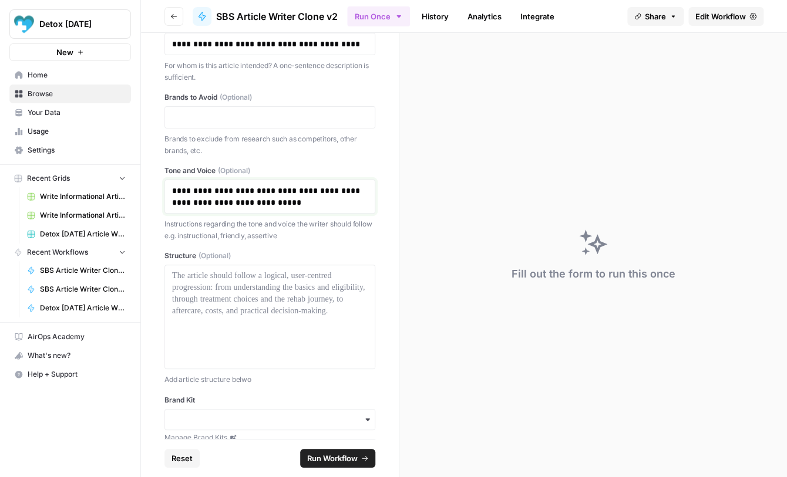
scroll to position [241, 0]
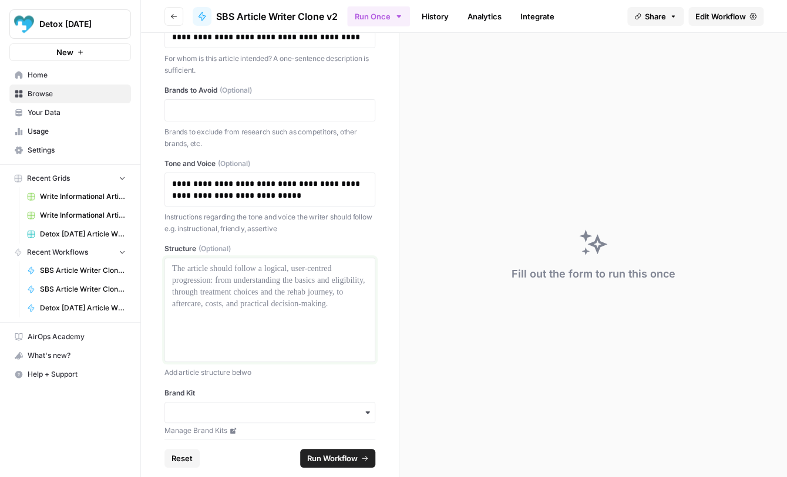
click at [233, 324] on div at bounding box center [270, 310] width 196 height 94
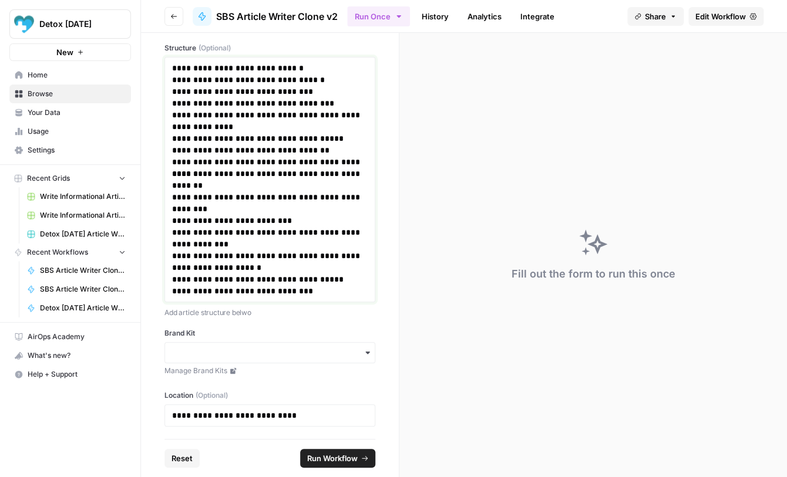
scroll to position [443, 0]
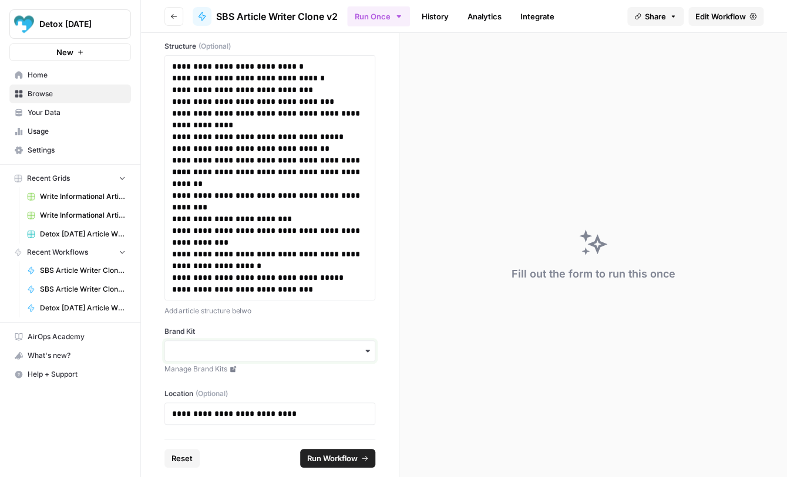
click at [272, 351] on input "Brand Kit" at bounding box center [270, 351] width 196 height 12
click at [255, 383] on div "Detox [DATE]" at bounding box center [270, 383] width 210 height 22
click at [186, 415] on p "**********" at bounding box center [270, 414] width 196 height 12
click at [334, 460] on span "Run Workflow" at bounding box center [332, 459] width 51 height 12
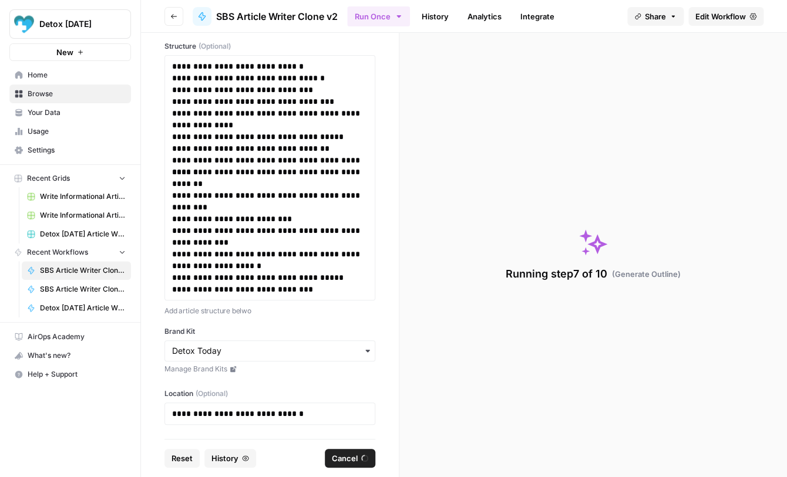
drag, startPoint x: 235, startPoint y: 235, endPoint x: 81, endPoint y: 124, distance: 189.4
click at [78, 119] on div "**********" at bounding box center [393, 238] width 787 height 477
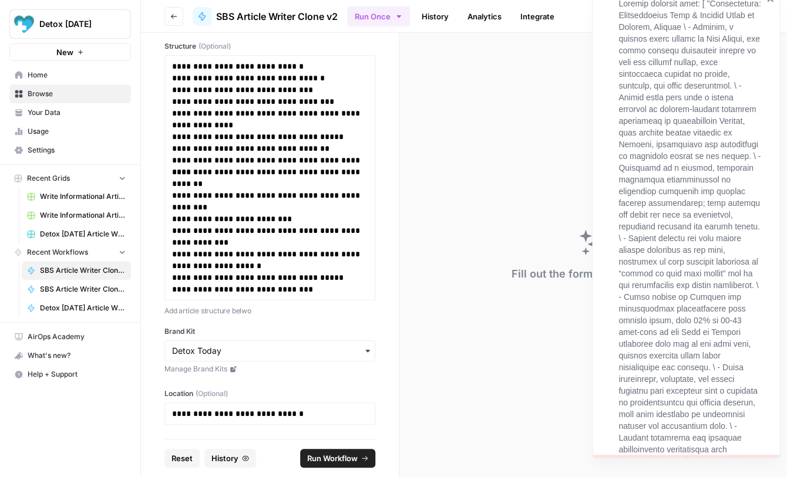
click at [536, 101] on div "Fill out the form to run this once" at bounding box center [593, 255] width 388 height 445
click at [385, 281] on div "**********" at bounding box center [270, 236] width 258 height 406
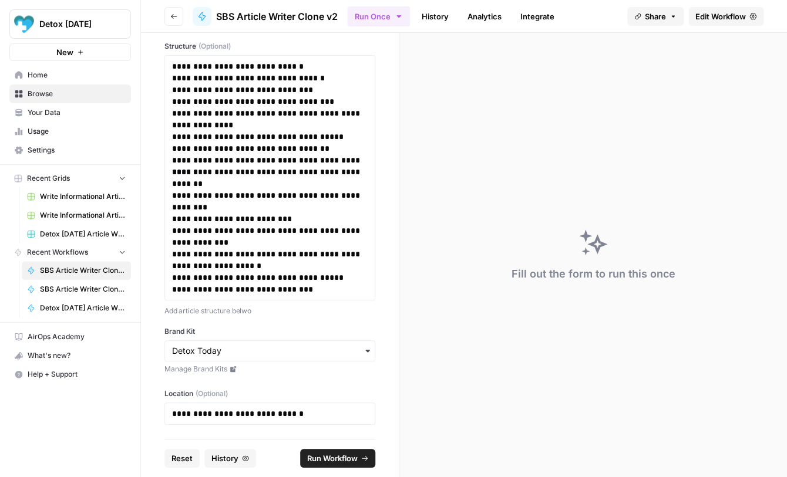
click at [336, 461] on span "Run Workflow" at bounding box center [332, 459] width 51 height 12
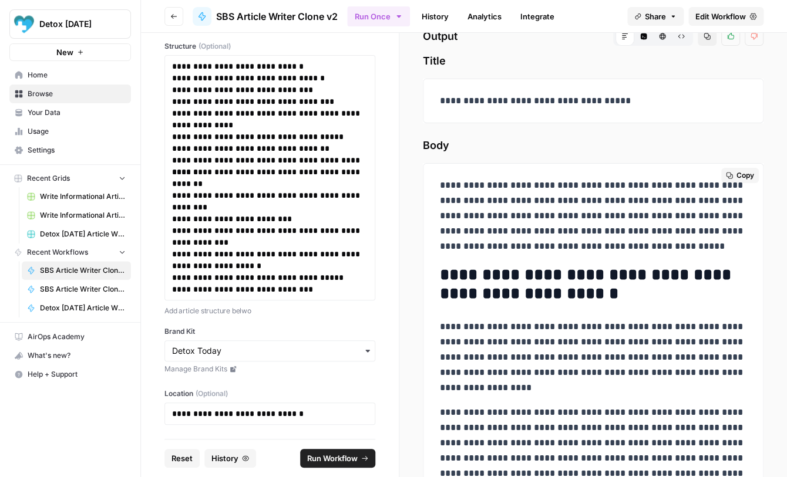
scroll to position [36, 0]
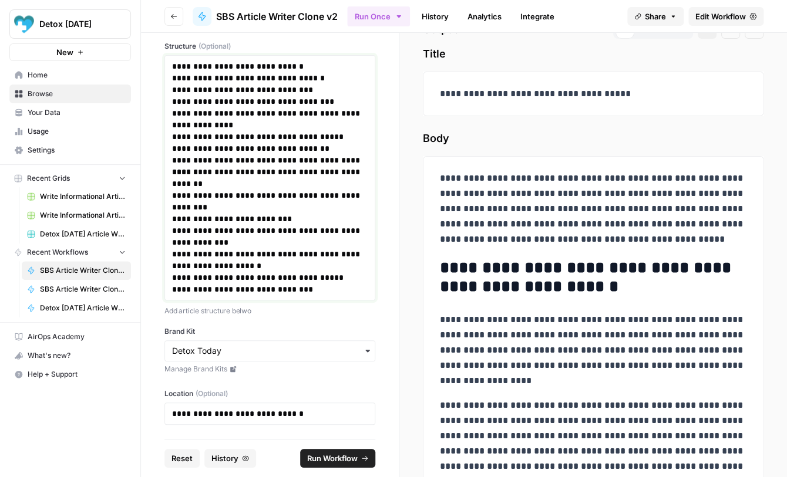
drag, startPoint x: 310, startPoint y: 290, endPoint x: 167, endPoint y: 57, distance: 273.3
click at [167, 57] on div "**********" at bounding box center [269, 177] width 211 height 245
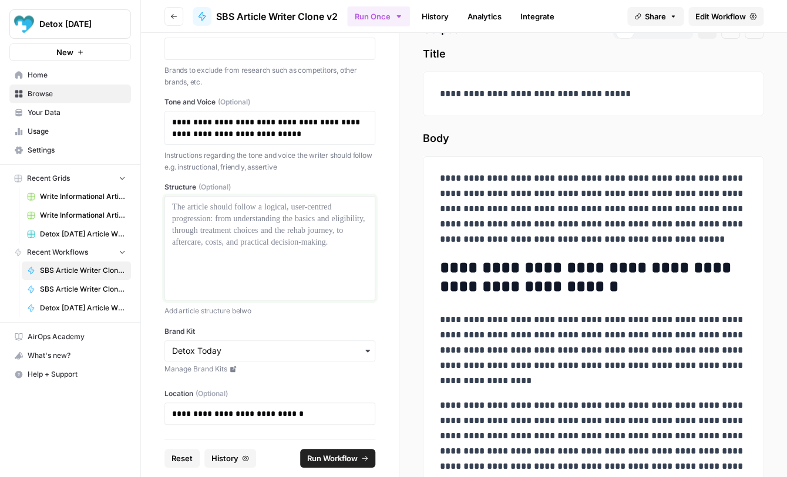
scroll to position [302, 0]
click at [109, 399] on div "Detox [DATE] New Home Browse Your Data Usage Settings Recent Grids Write Inform…" at bounding box center [70, 238] width 140 height 477
click at [436, 19] on link "History" at bounding box center [435, 16] width 41 height 19
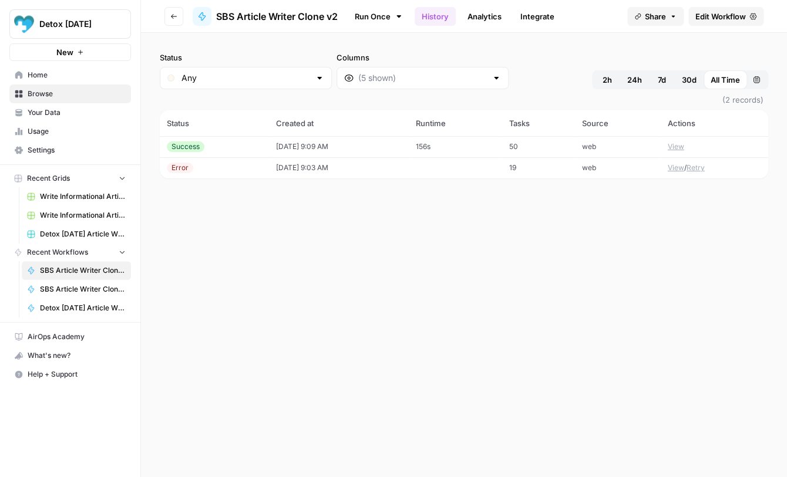
click at [370, 14] on link "Run Once" at bounding box center [378, 16] width 63 height 20
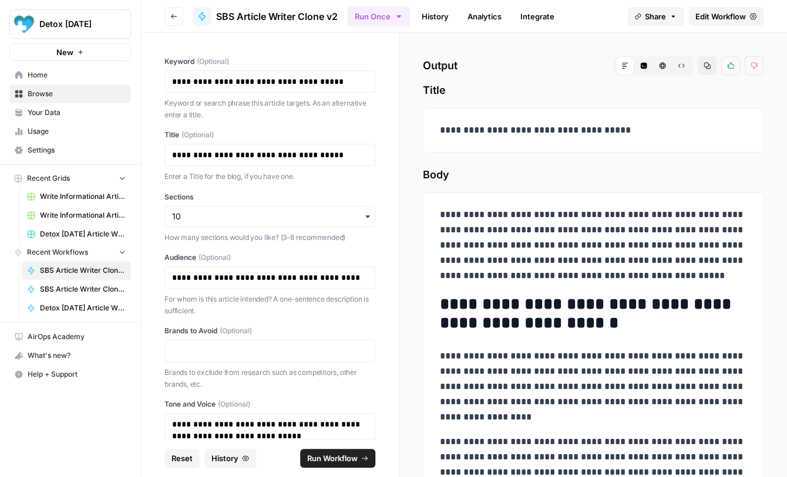
click at [288, 20] on span "SBS Article Writer Clone v2" at bounding box center [277, 16] width 122 height 14
click at [41, 92] on span "Browse" at bounding box center [77, 94] width 98 height 11
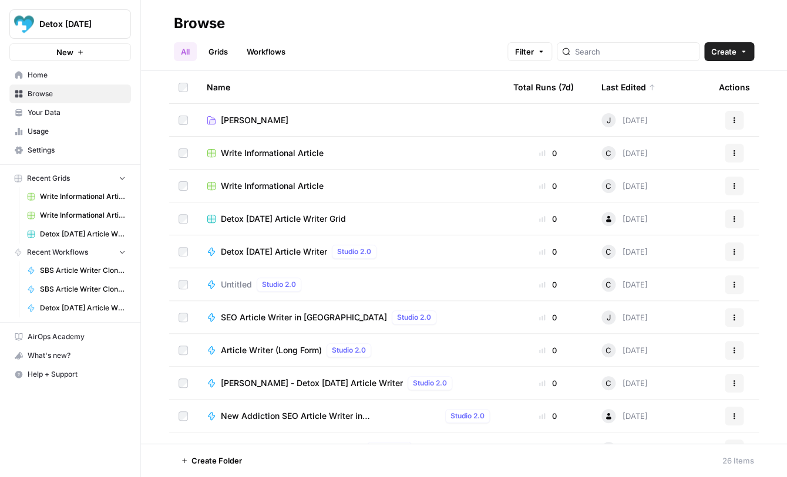
click at [223, 122] on span "[PERSON_NAME]" at bounding box center [255, 121] width 68 height 12
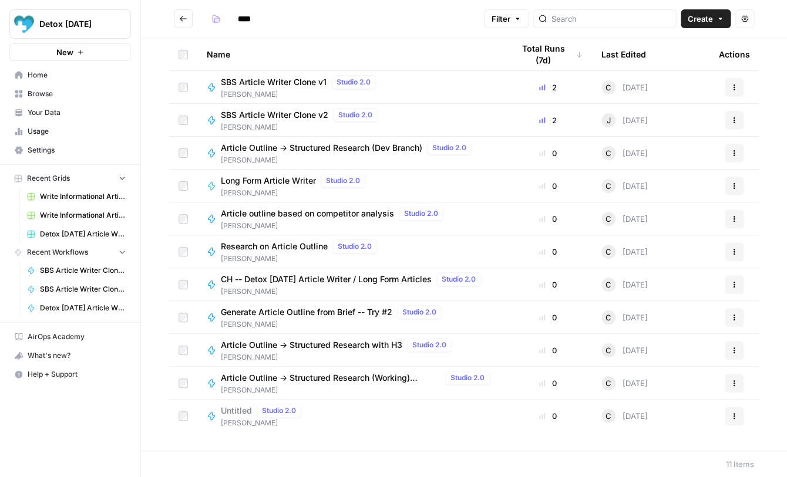
click at [275, 117] on span "SBS Article Writer Clone v2" at bounding box center [274, 115] width 107 height 12
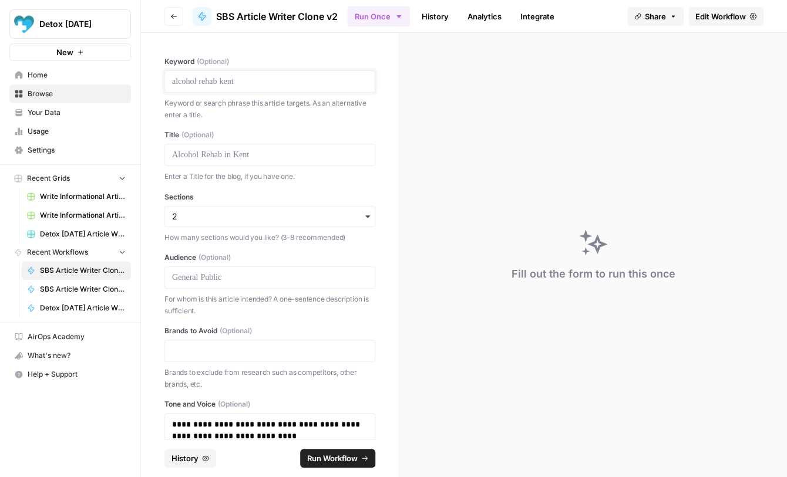
click at [260, 82] on p at bounding box center [270, 82] width 196 height 12
drag, startPoint x: 318, startPoint y: 80, endPoint x: 173, endPoint y: 82, distance: 144.5
click at [173, 82] on p "**********" at bounding box center [270, 82] width 196 height 12
copy p "**********"
click at [194, 153] on p at bounding box center [270, 155] width 196 height 12
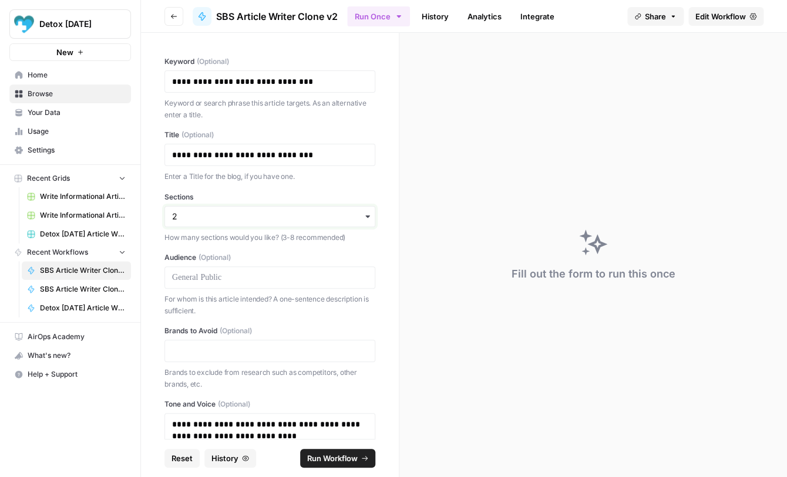
click at [211, 211] on input "Sections" at bounding box center [270, 217] width 196 height 12
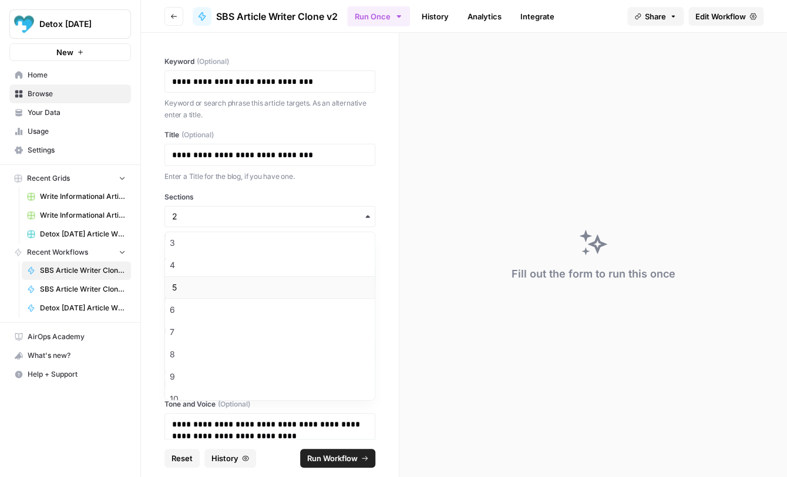
scroll to position [65, 0]
click at [216, 383] on div "10" at bounding box center [270, 384] width 210 height 22
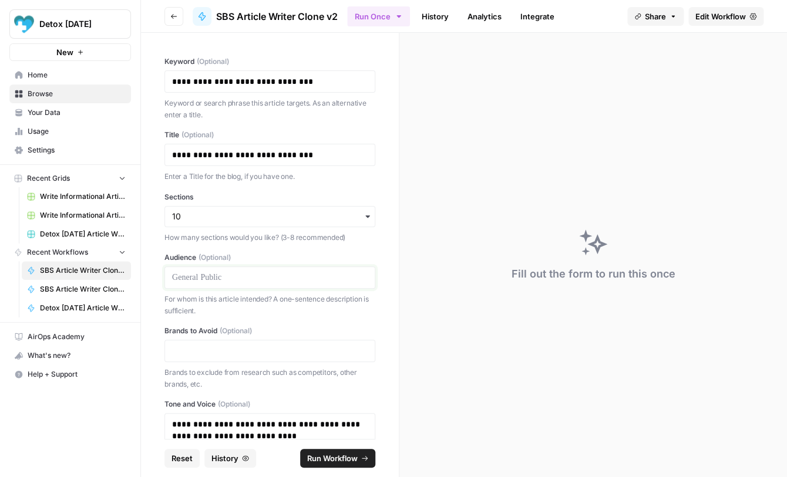
click at [245, 280] on p at bounding box center [270, 278] width 196 height 12
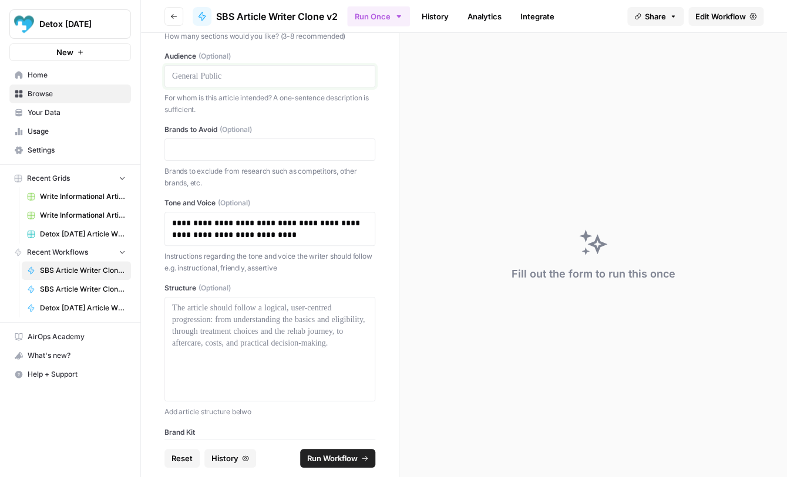
scroll to position [228, 0]
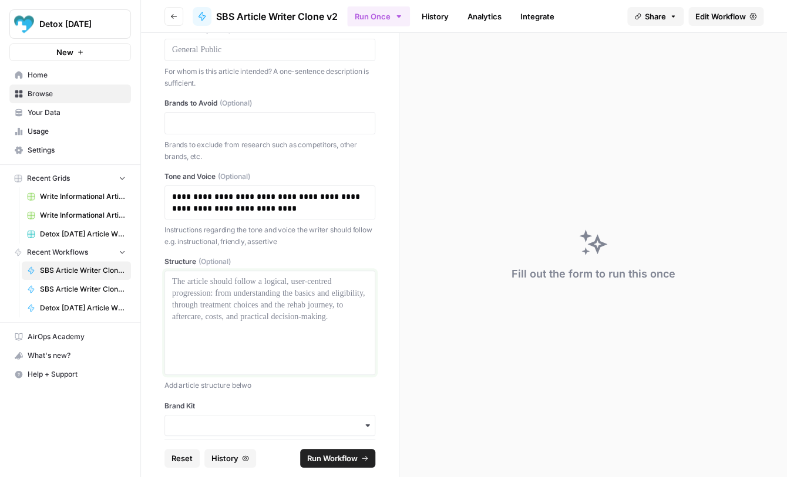
click at [228, 291] on div at bounding box center [270, 323] width 196 height 94
click at [253, 328] on div at bounding box center [270, 323] width 196 height 94
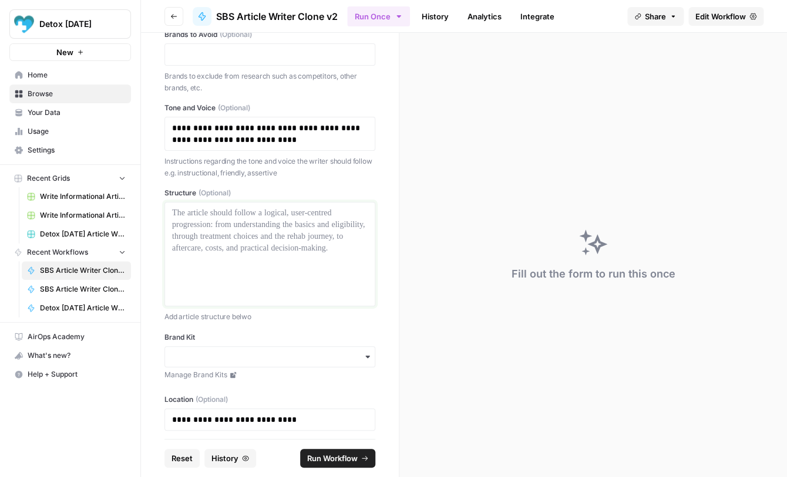
scroll to position [302, 0]
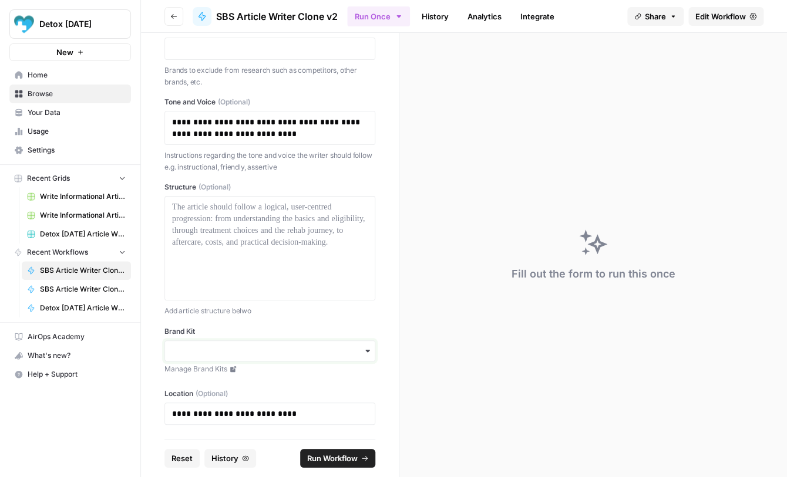
click at [259, 353] on input "Brand Kit" at bounding box center [270, 351] width 196 height 12
click at [247, 383] on div "Detox [DATE]" at bounding box center [270, 383] width 210 height 22
click at [274, 216] on div at bounding box center [270, 248] width 196 height 94
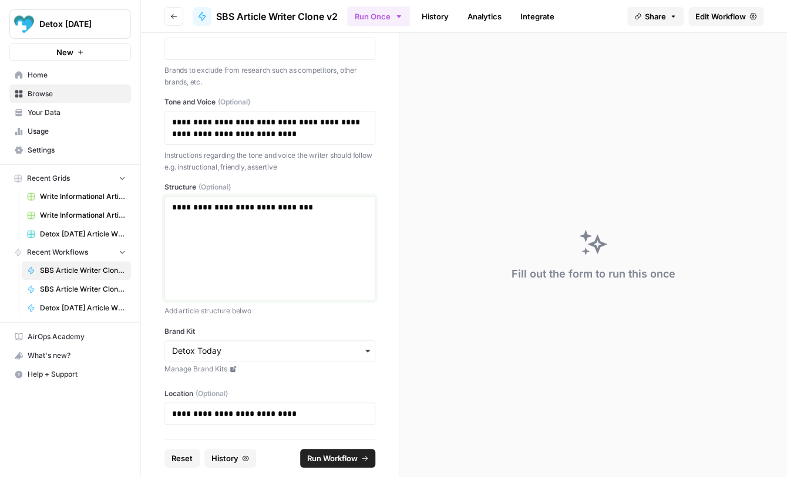
drag, startPoint x: 312, startPoint y: 208, endPoint x: 152, endPoint y: 208, distance: 160.3
click at [152, 208] on div "**********" at bounding box center [270, 236] width 258 height 406
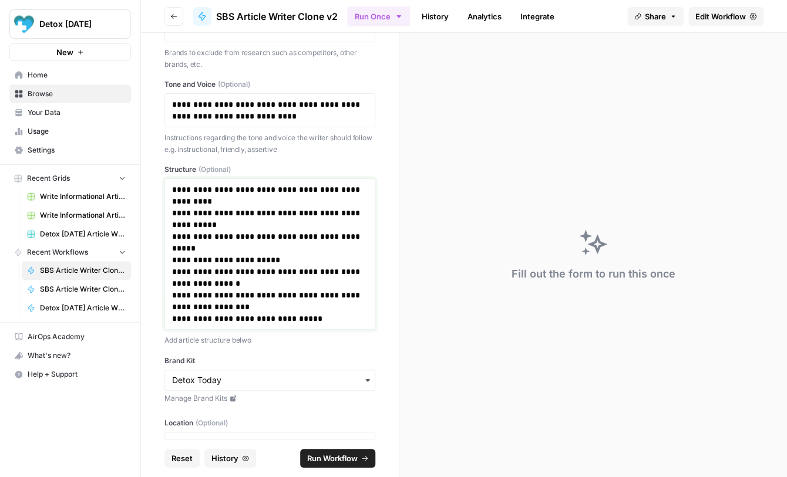
scroll to position [318, 0]
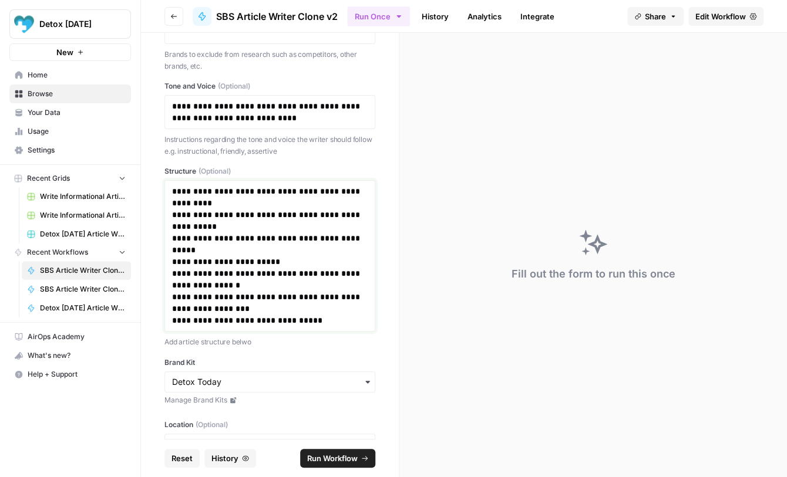
drag, startPoint x: 203, startPoint y: 232, endPoint x: 163, endPoint y: 190, distance: 58.1
click at [163, 190] on div "**********" at bounding box center [270, 236] width 258 height 406
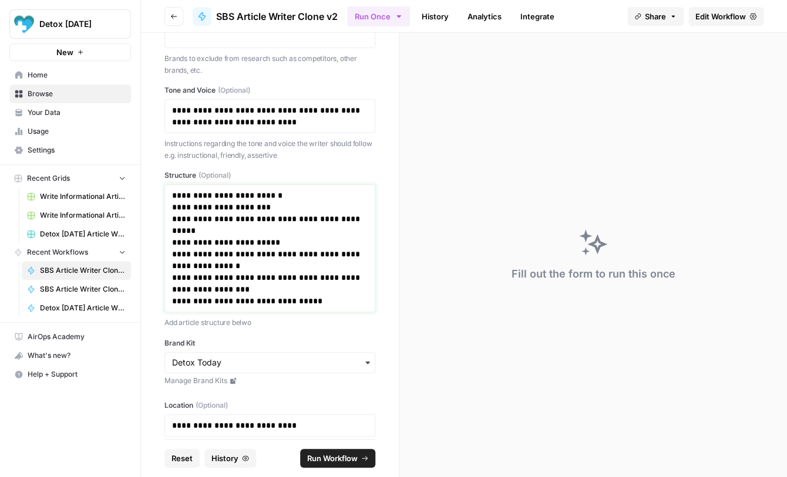
click at [182, 197] on p "**********" at bounding box center [270, 201] width 196 height 23
click at [214, 210] on p "**********" at bounding box center [270, 201] width 196 height 23
drag, startPoint x: 172, startPoint y: 221, endPoint x: 280, endPoint y: 221, distance: 108.1
click at [280, 221] on p "**********" at bounding box center [270, 224] width 196 height 23
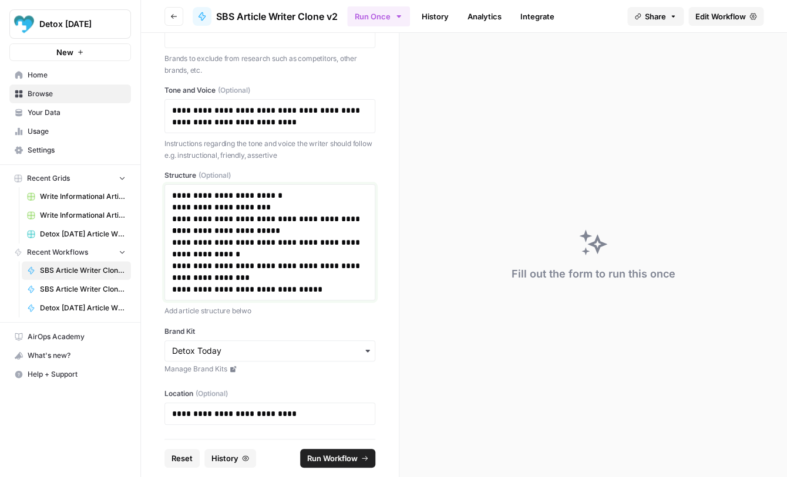
drag, startPoint x: 253, startPoint y: 255, endPoint x: 163, endPoint y: 243, distance: 90.6
click at [163, 243] on div "**********" at bounding box center [270, 236] width 258 height 406
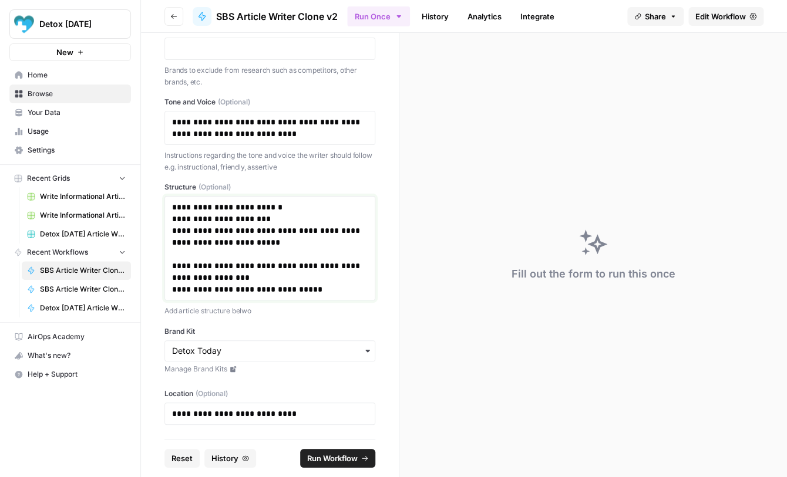
click at [307, 292] on p "**********" at bounding box center [270, 290] width 196 height 12
click at [361, 233] on p "**********" at bounding box center [270, 231] width 196 height 12
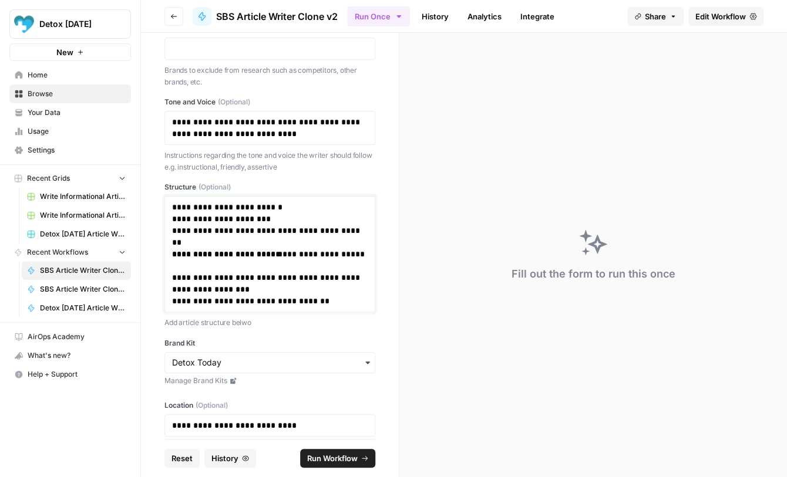
click at [232, 269] on p at bounding box center [270, 266] width 196 height 12
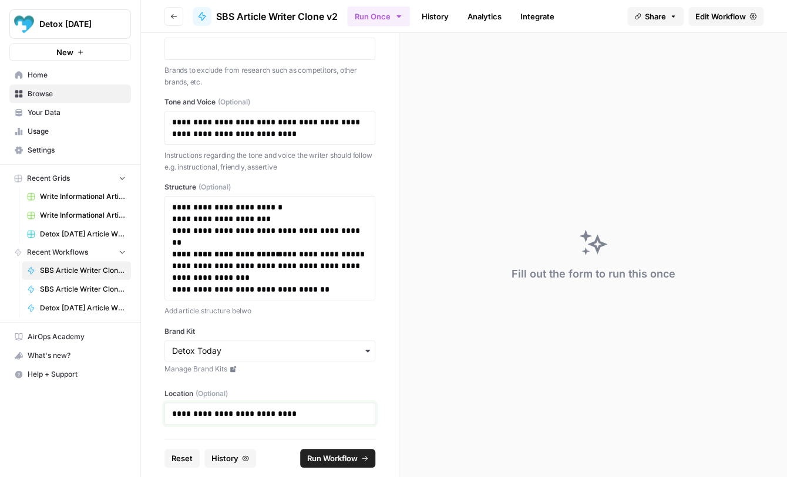
click at [187, 412] on p "**********" at bounding box center [270, 414] width 196 height 12
click at [186, 410] on p "**********" at bounding box center [270, 414] width 196 height 12
click at [183, 410] on p "**********" at bounding box center [270, 414] width 196 height 12
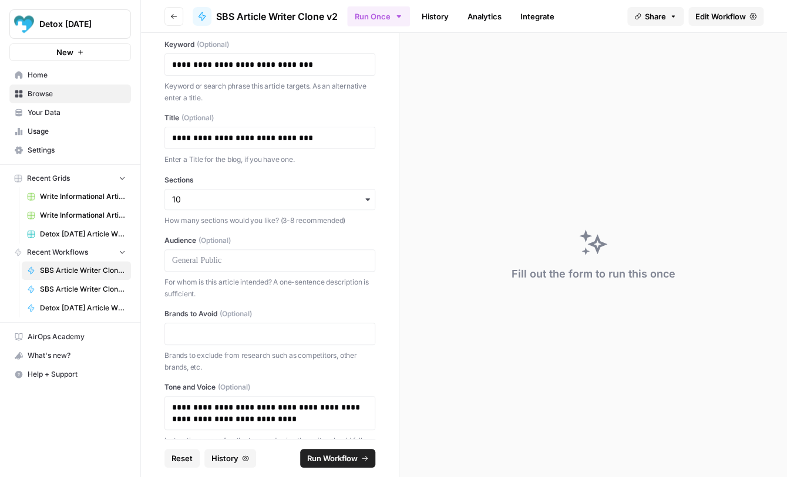
scroll to position [10, 0]
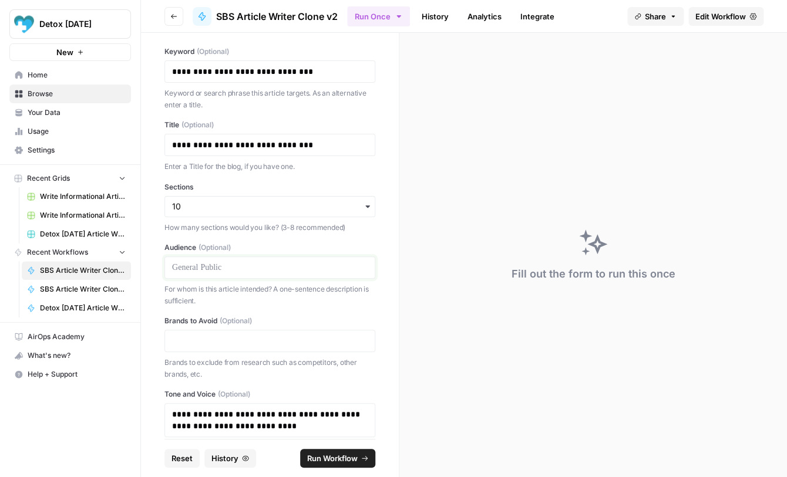
click at [231, 271] on p at bounding box center [270, 268] width 196 height 12
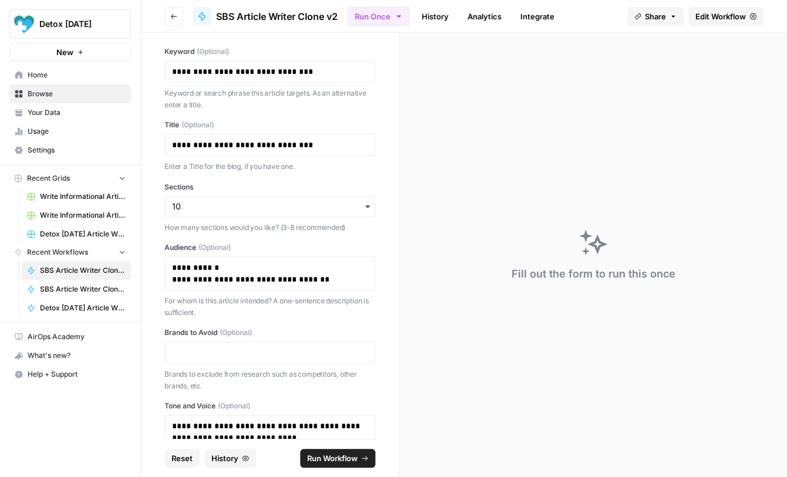
click at [325, 456] on span "Run Workflow" at bounding box center [332, 459] width 51 height 12
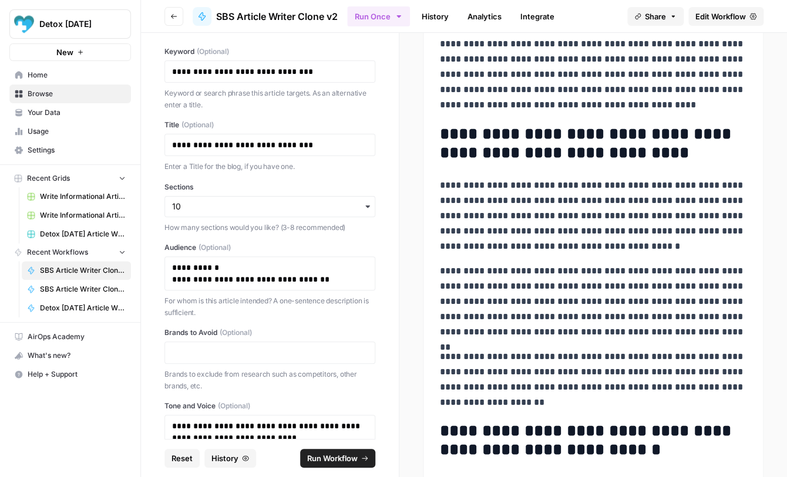
scroll to position [2312, 0]
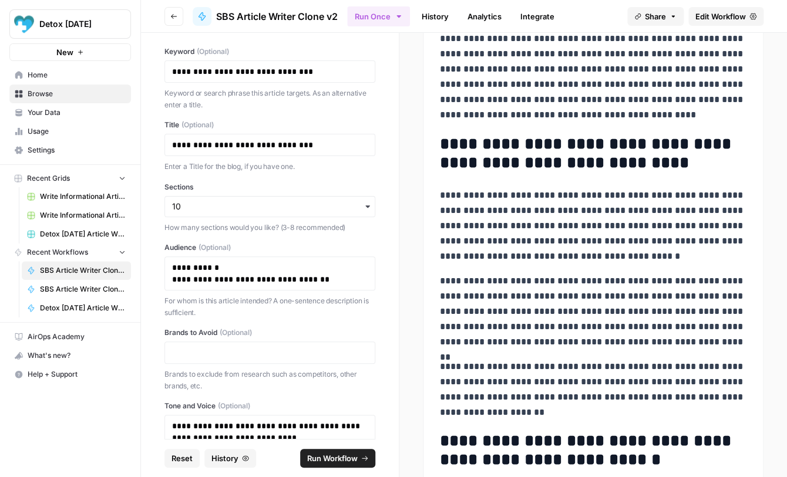
drag, startPoint x: 623, startPoint y: 264, endPoint x: 440, endPoint y: 189, distance: 198.0
copy div "**********"
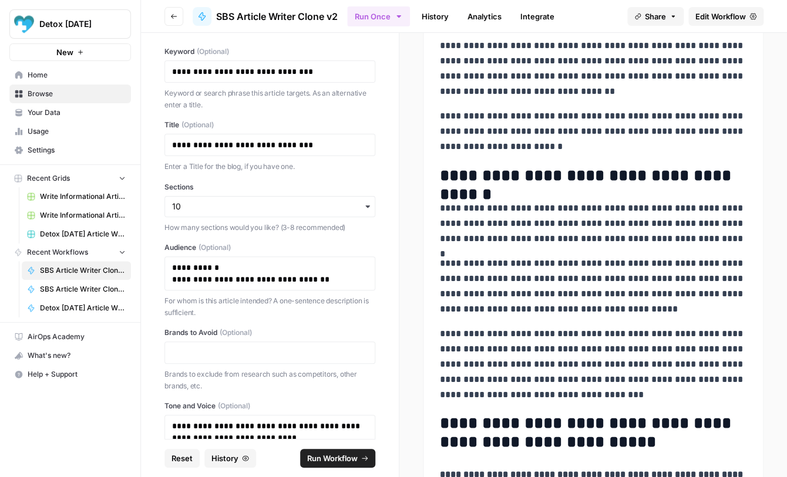
scroll to position [3626, 0]
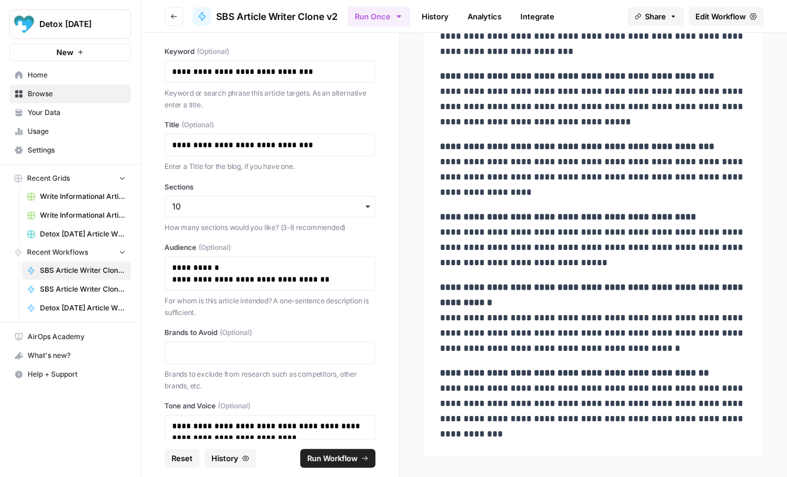
drag, startPoint x: 441, startPoint y: 110, endPoint x: 507, endPoint y: 436, distance: 332.5
copy div "**********"
